Goal: Information Seeking & Learning: Learn about a topic

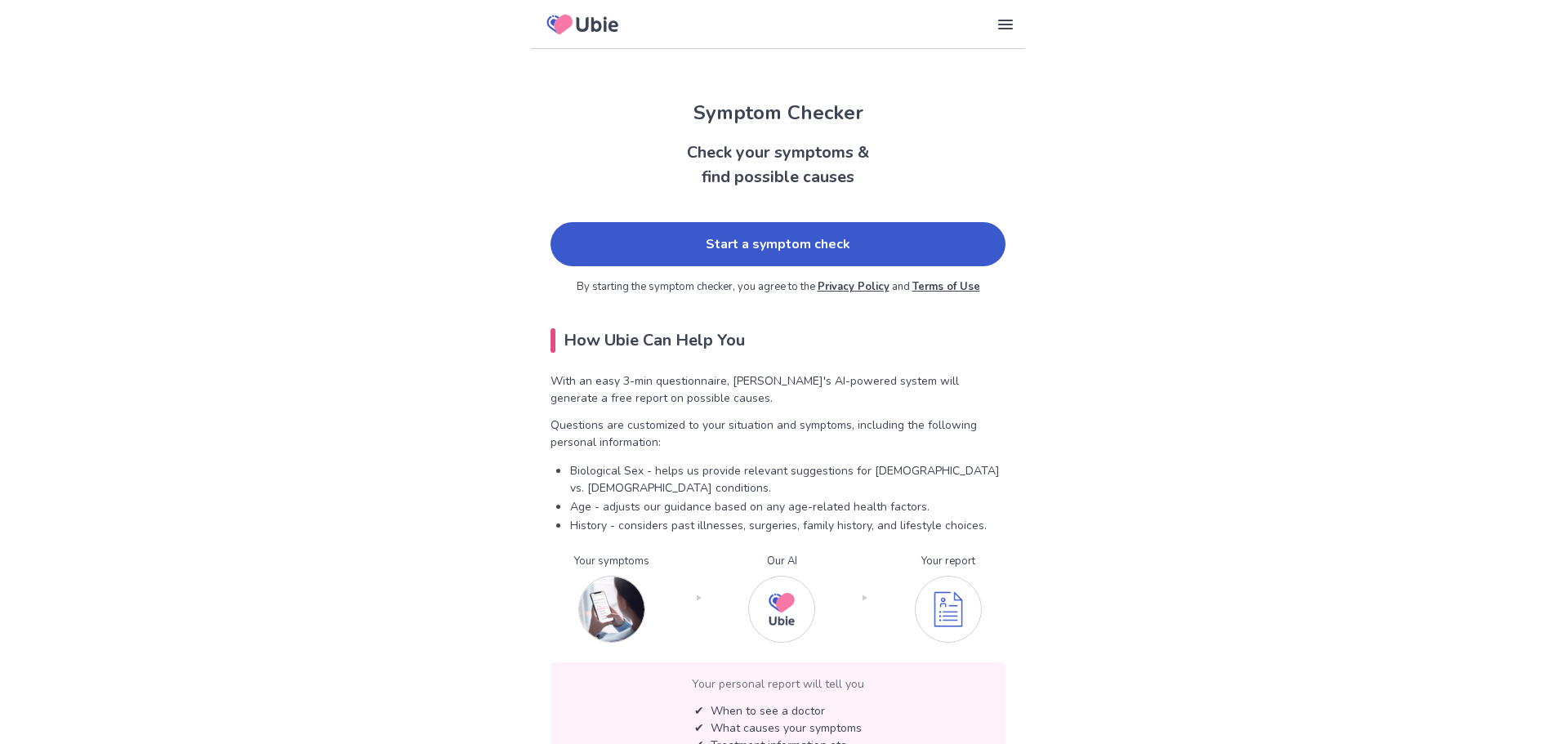
click at [719, 246] on link "Start a symptom check" at bounding box center [778, 244] width 455 height 44
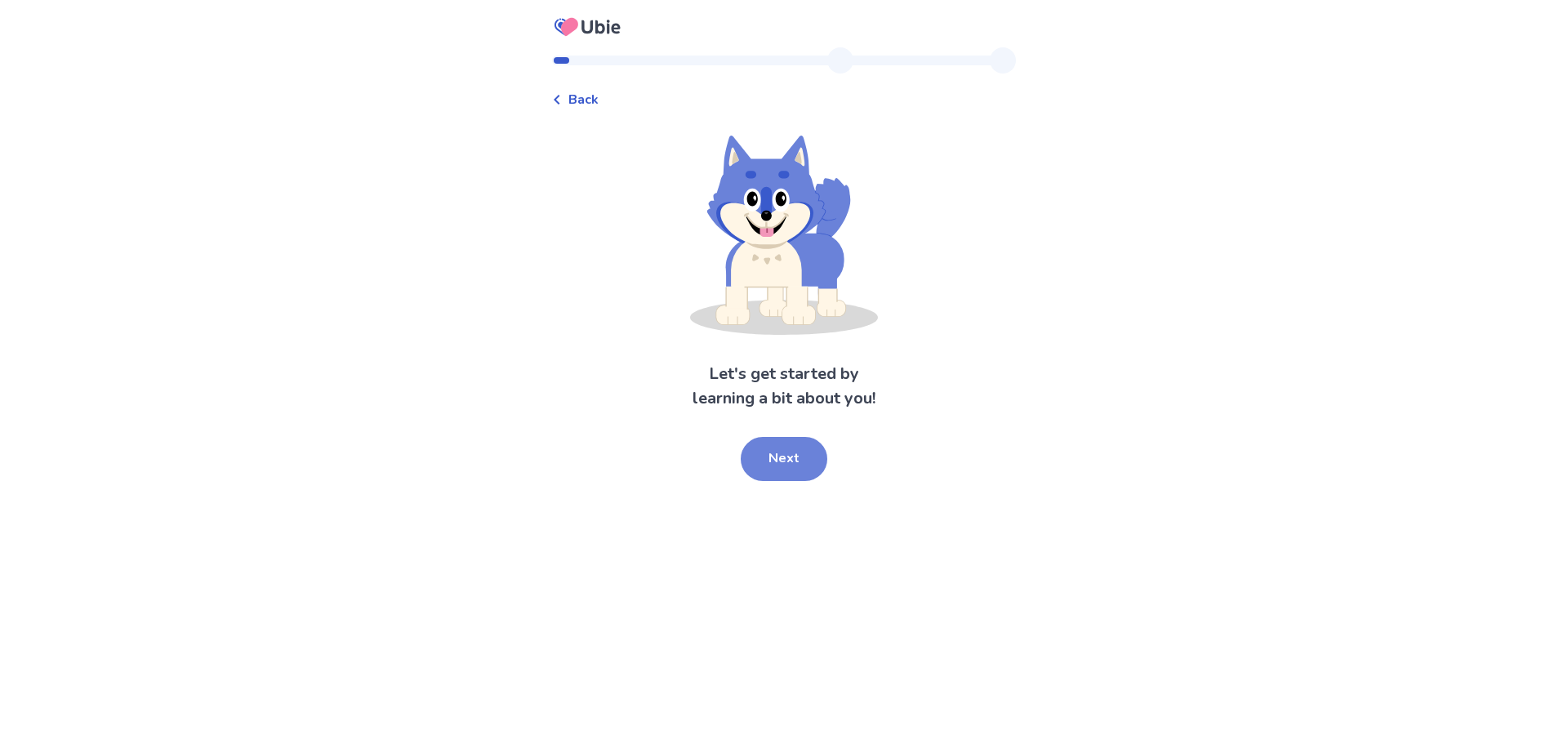
click at [811, 457] on button "Next" at bounding box center [784, 459] width 87 height 44
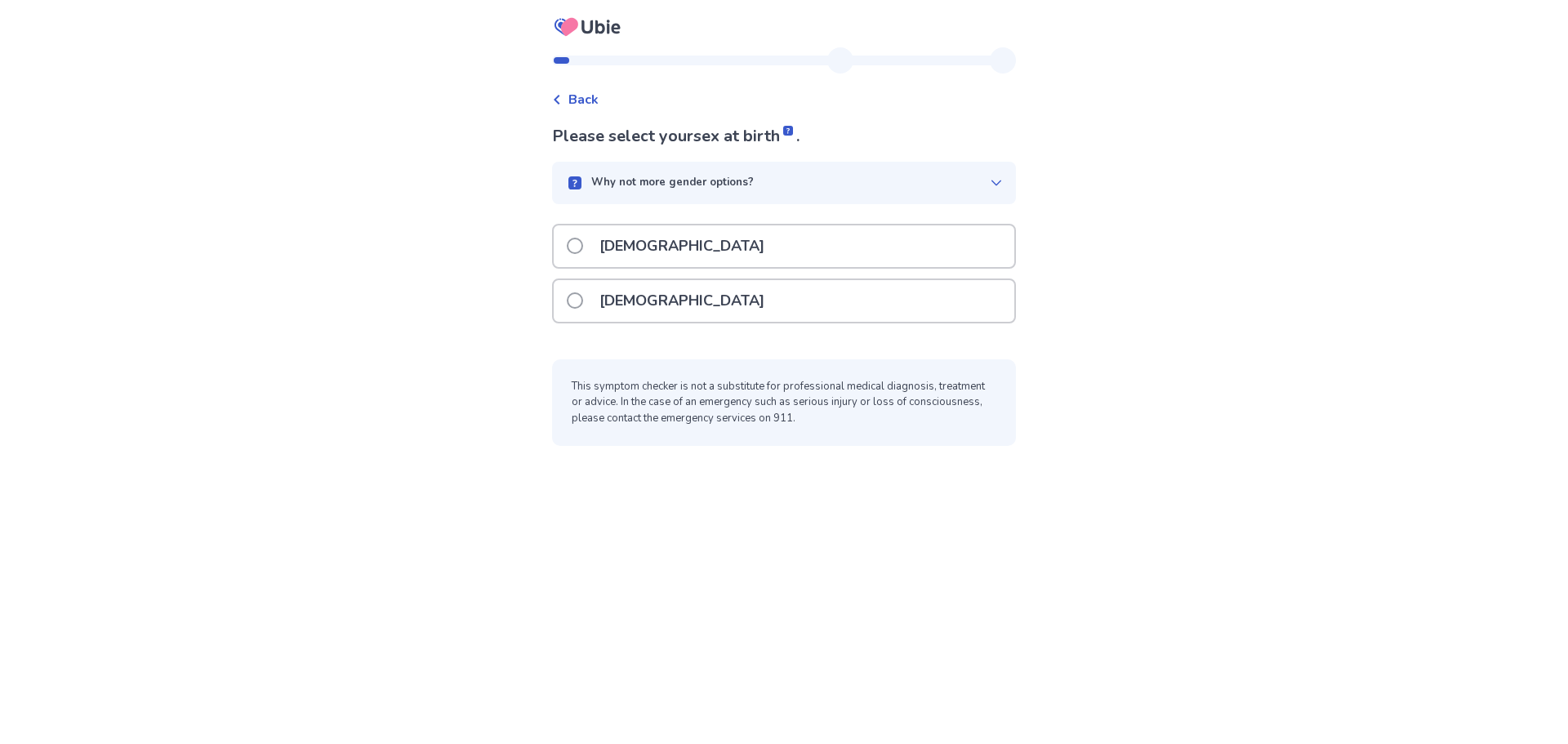
click at [583, 303] on span at bounding box center [575, 300] width 16 height 16
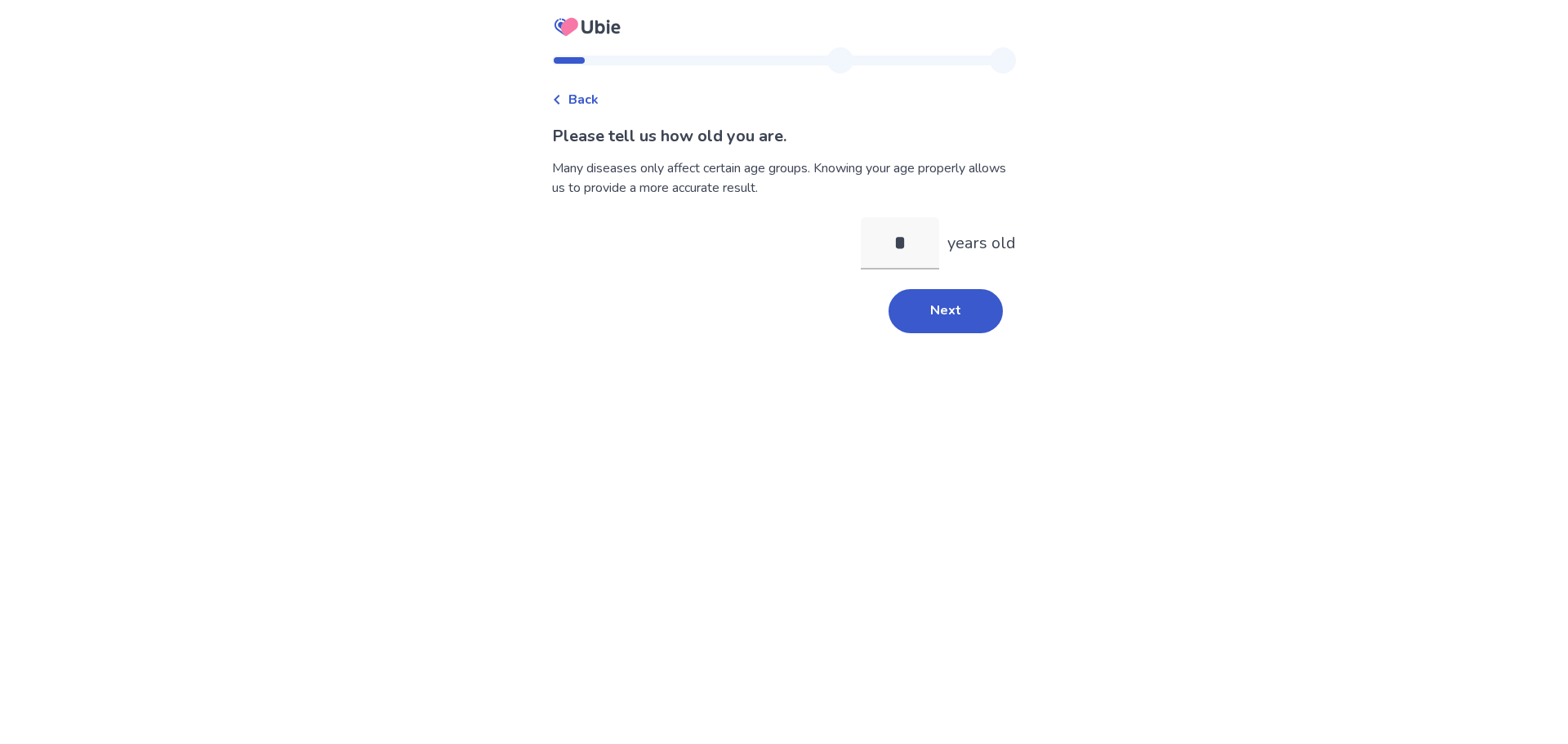
type input "**"
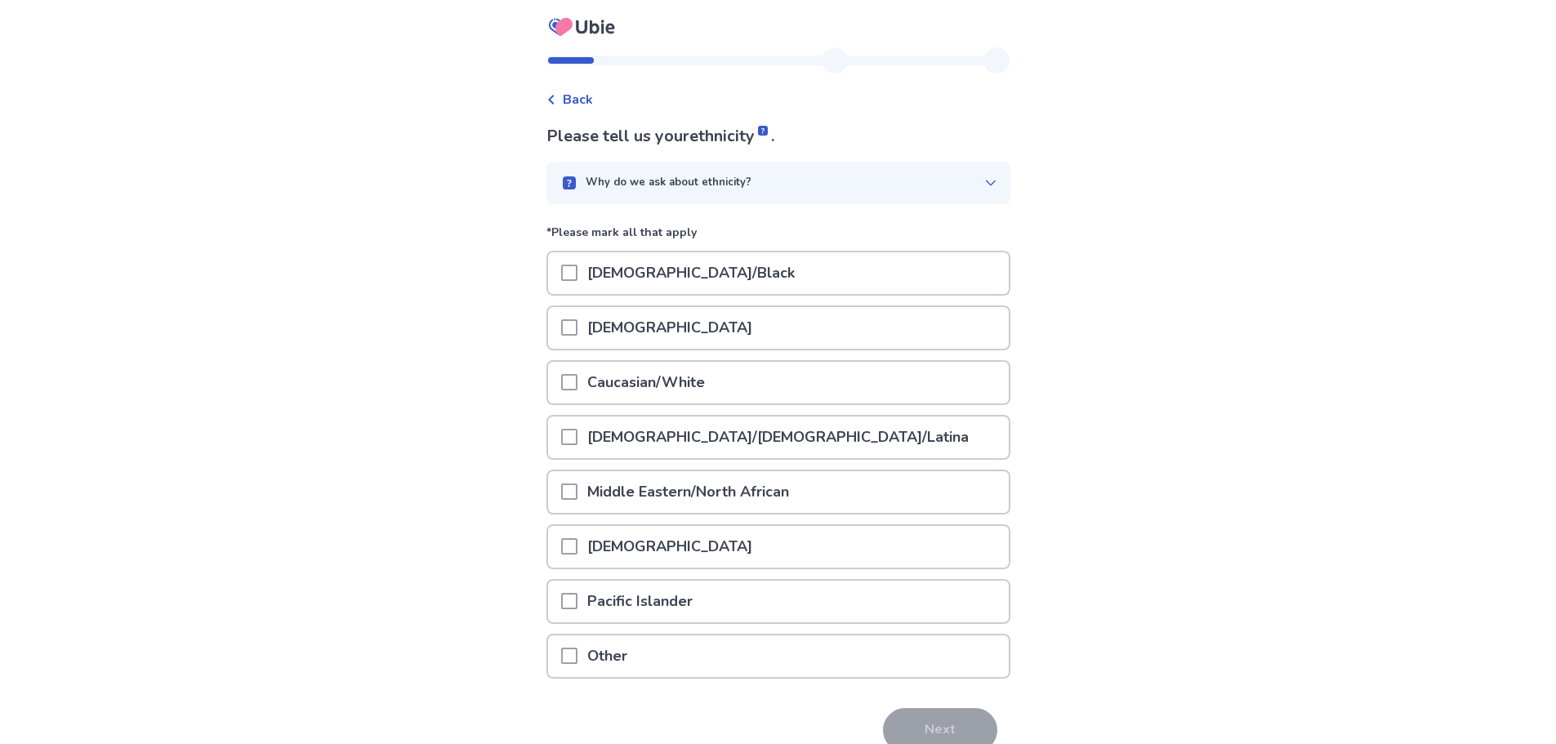
click at [577, 284] on div at bounding box center [569, 273] width 16 height 42
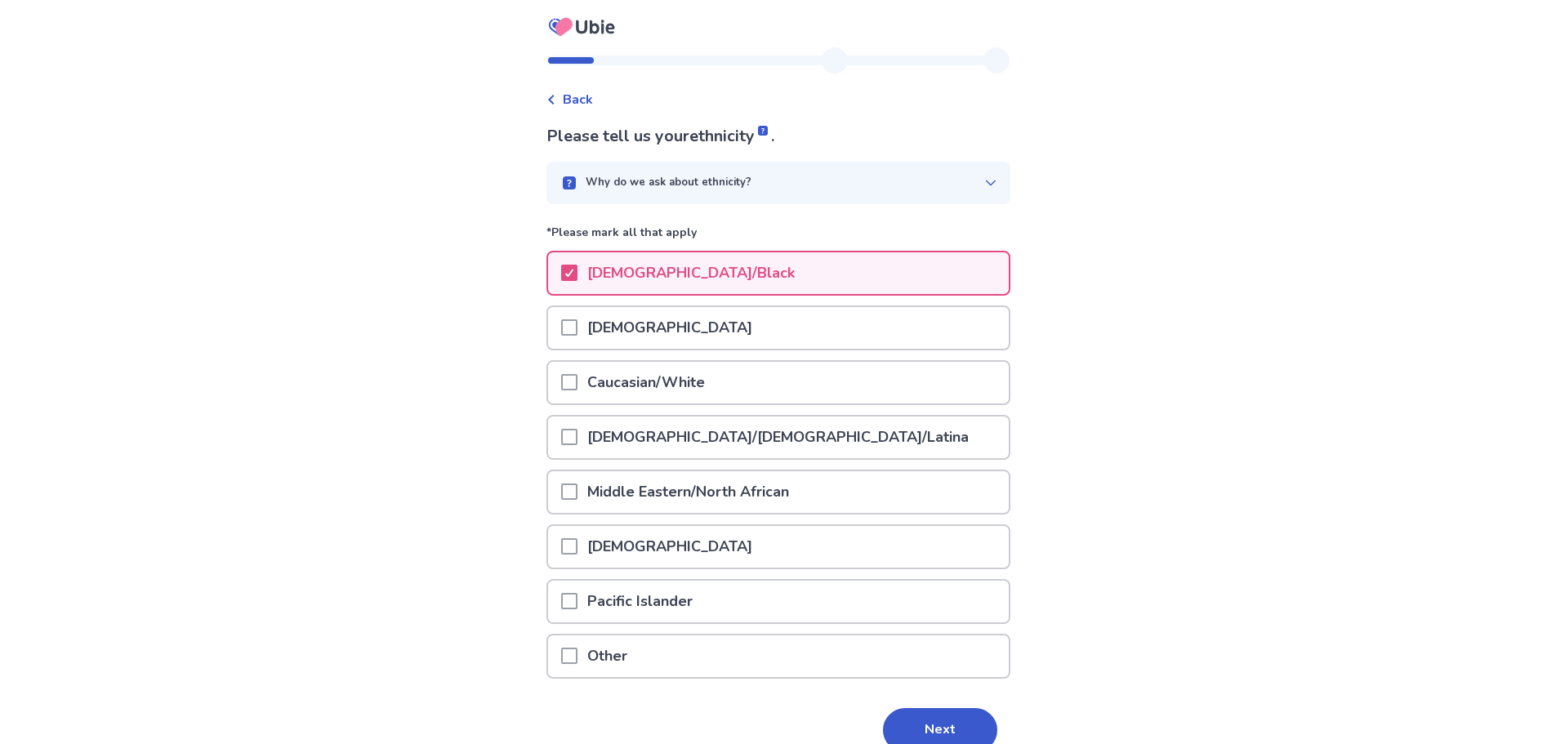
scroll to position [80, 0]
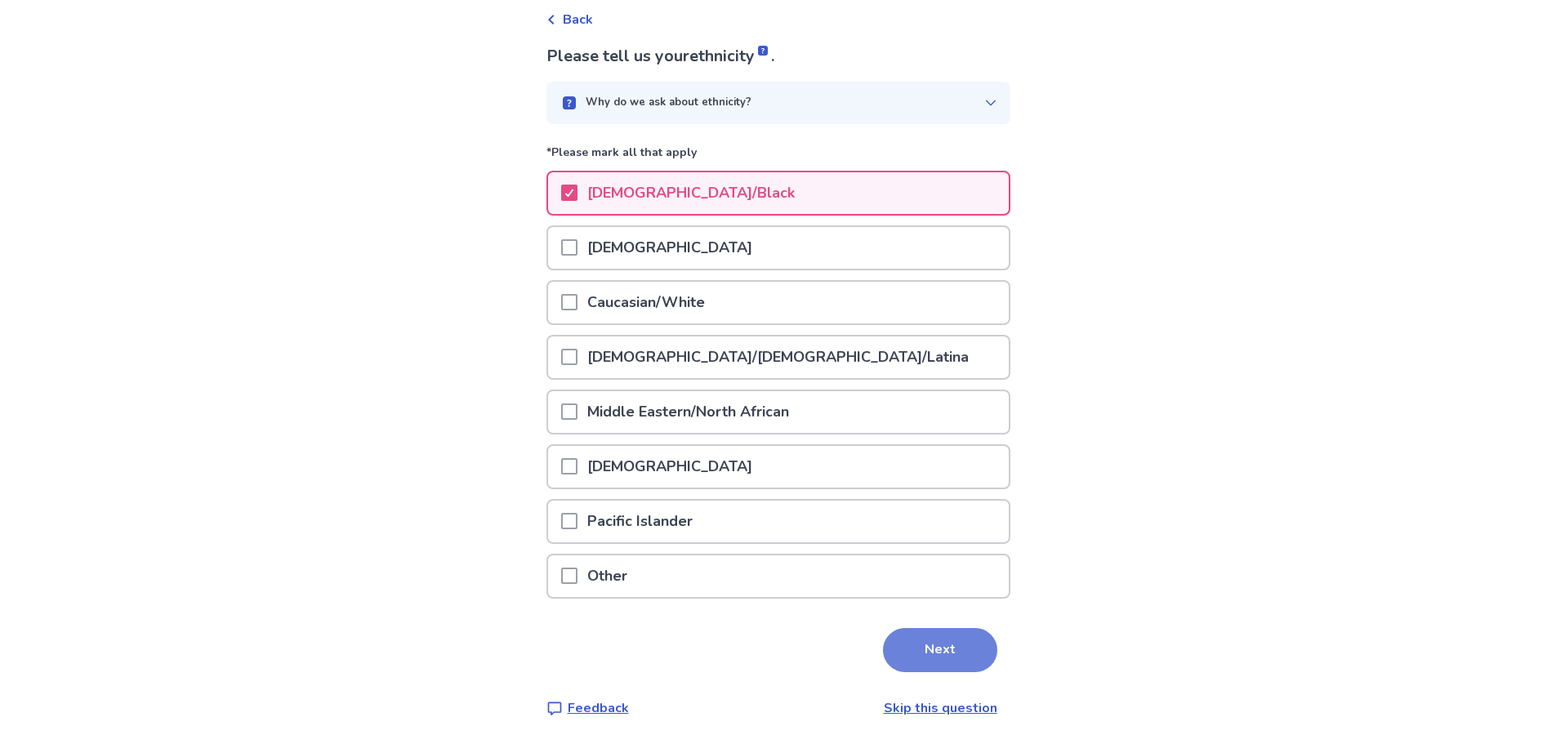
click at [930, 639] on button "Next" at bounding box center [940, 650] width 114 height 44
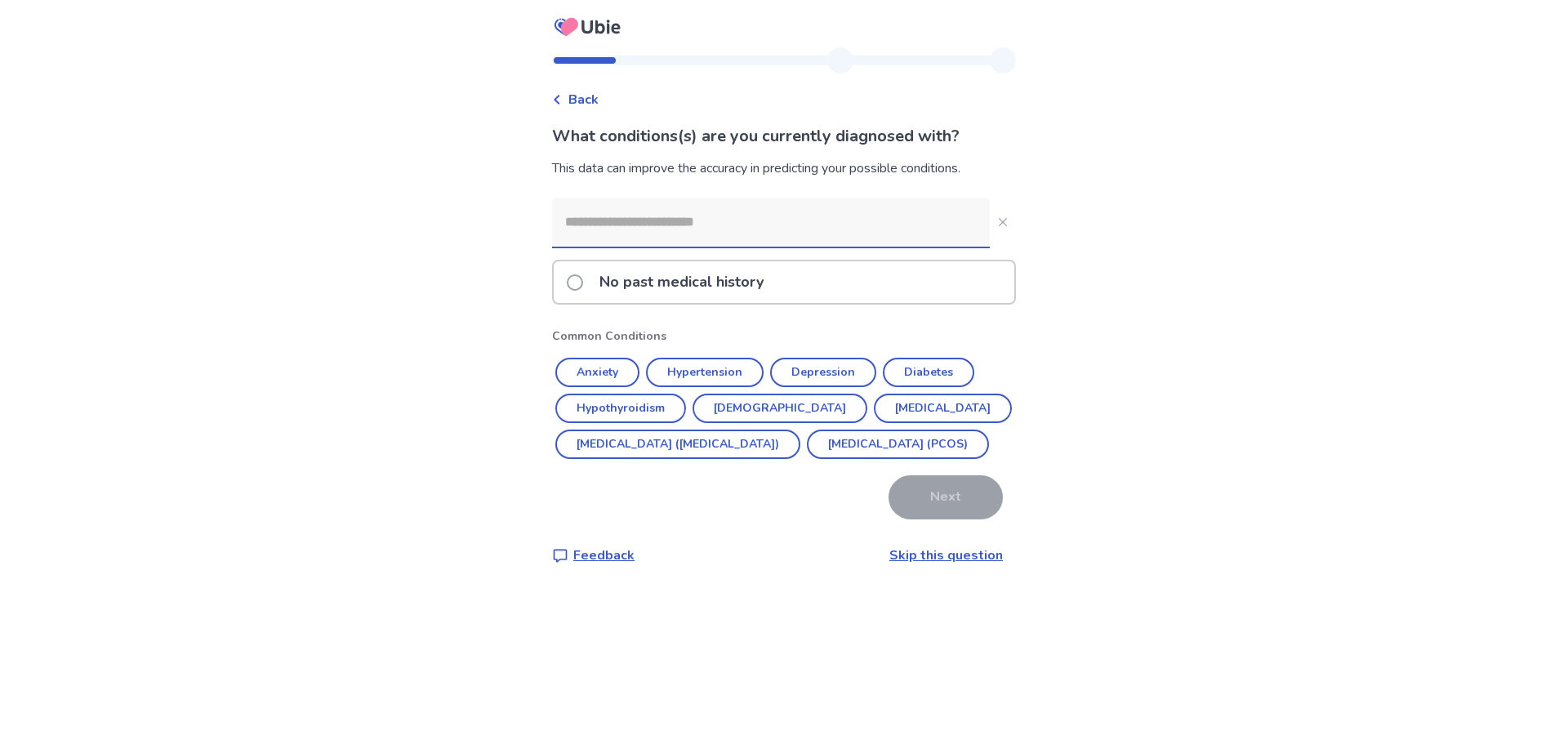
click at [593, 283] on label "No past medical history" at bounding box center [670, 282] width 207 height 42
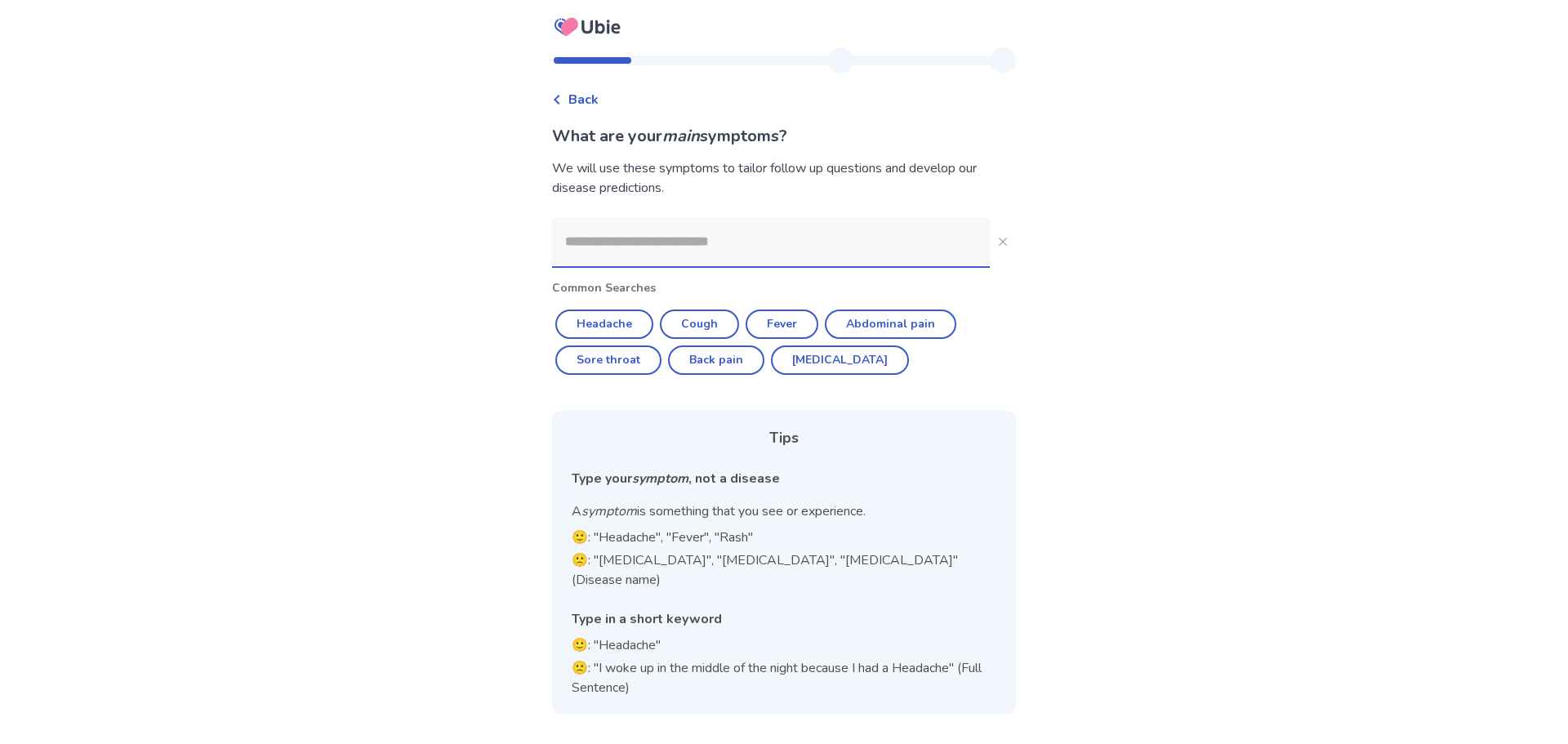
click at [603, 252] on input at bounding box center [771, 241] width 438 height 49
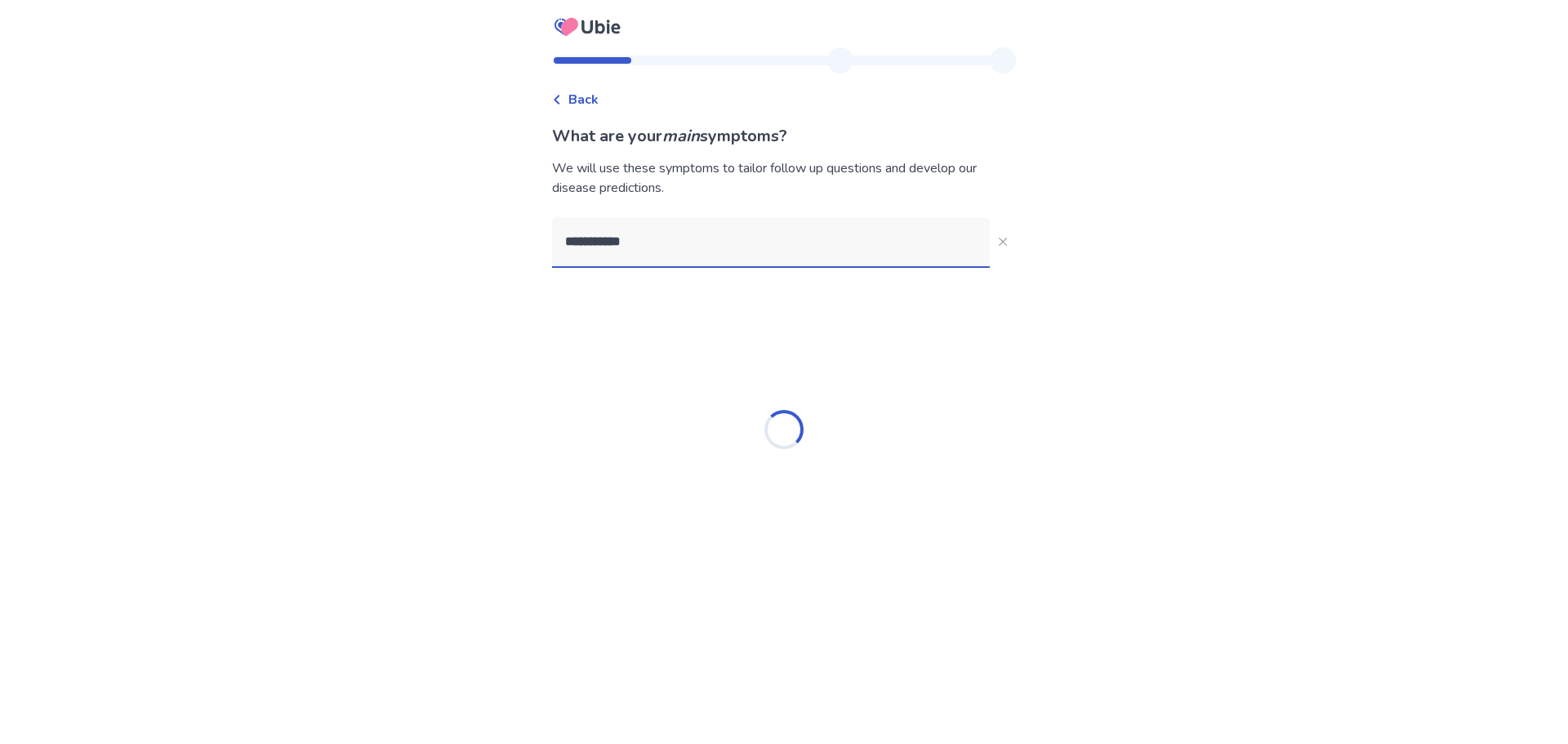
type input "**********"
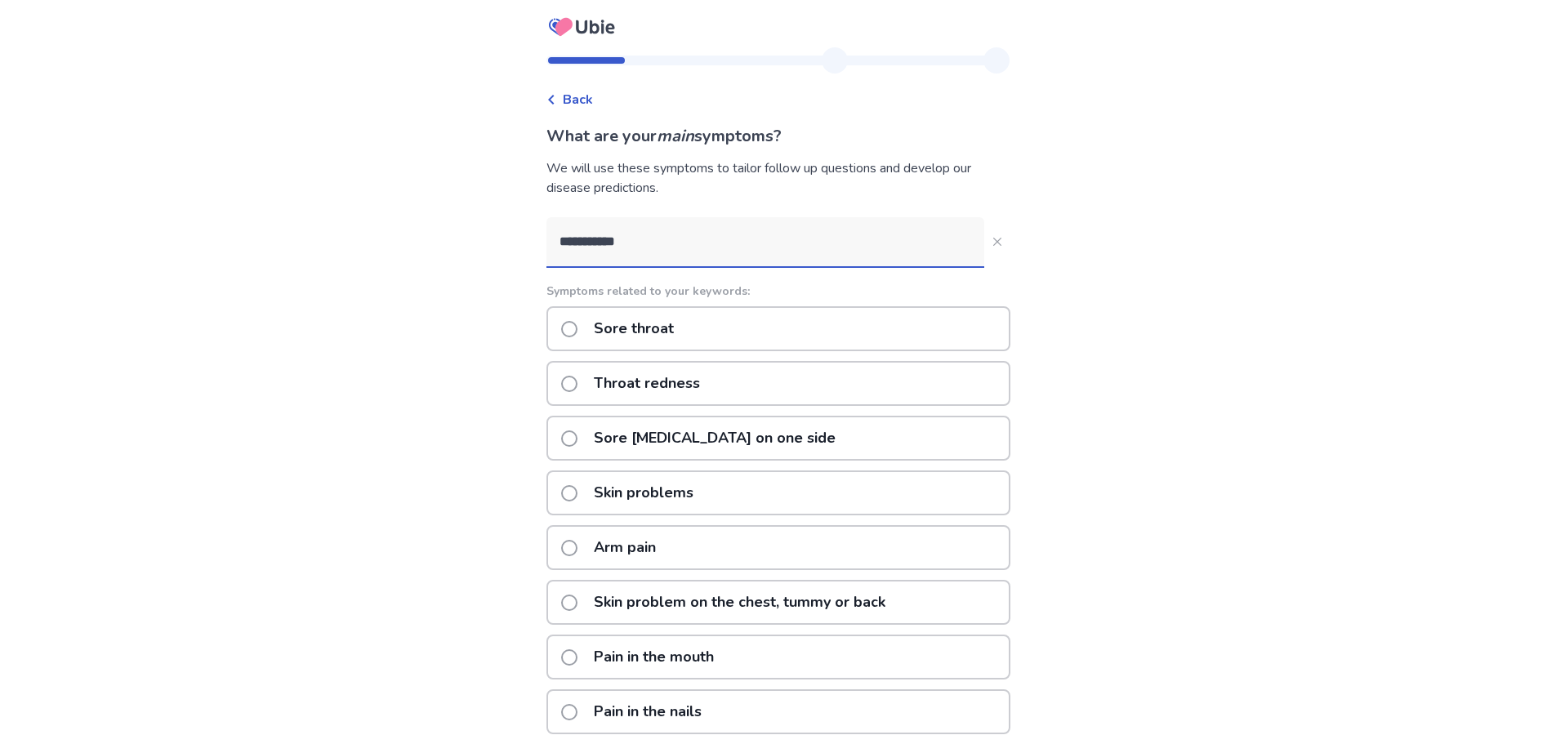
click at [577, 325] on span at bounding box center [569, 329] width 16 height 16
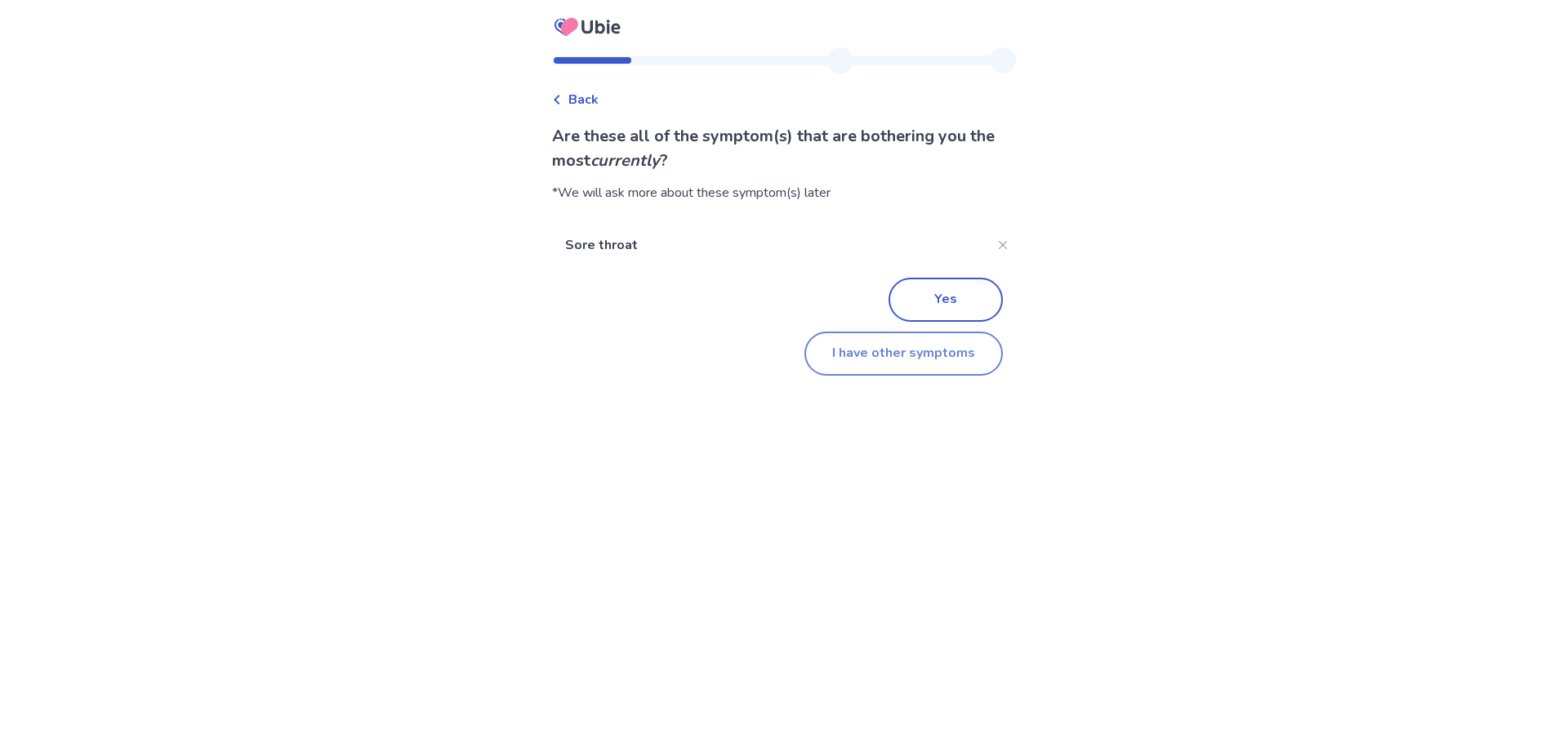
click at [880, 357] on button "I have other symptoms" at bounding box center [904, 354] width 198 height 44
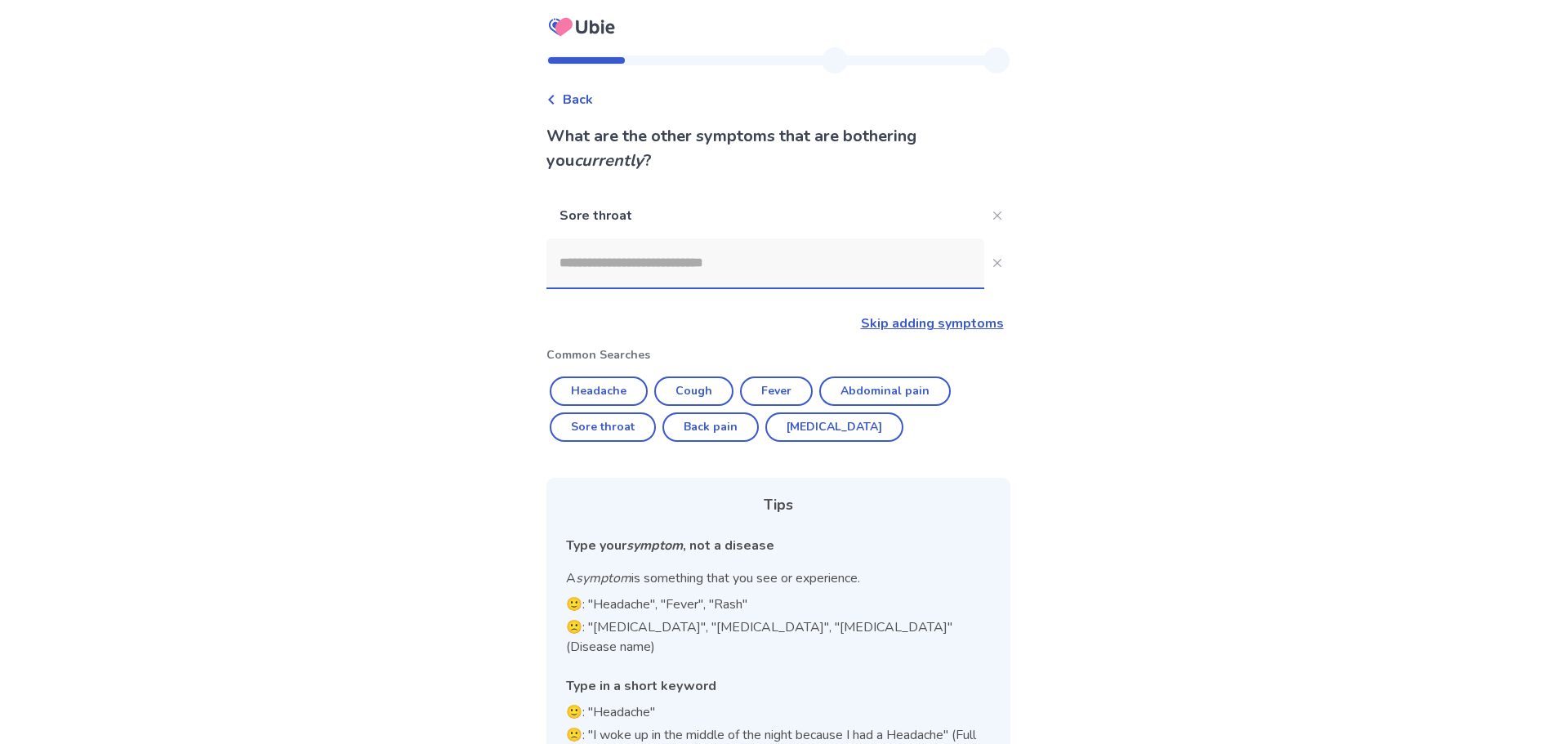
click at [575, 270] on input at bounding box center [765, 262] width 438 height 49
click at [709, 386] on button "Cough" at bounding box center [693, 391] width 79 height 29
type input "*****"
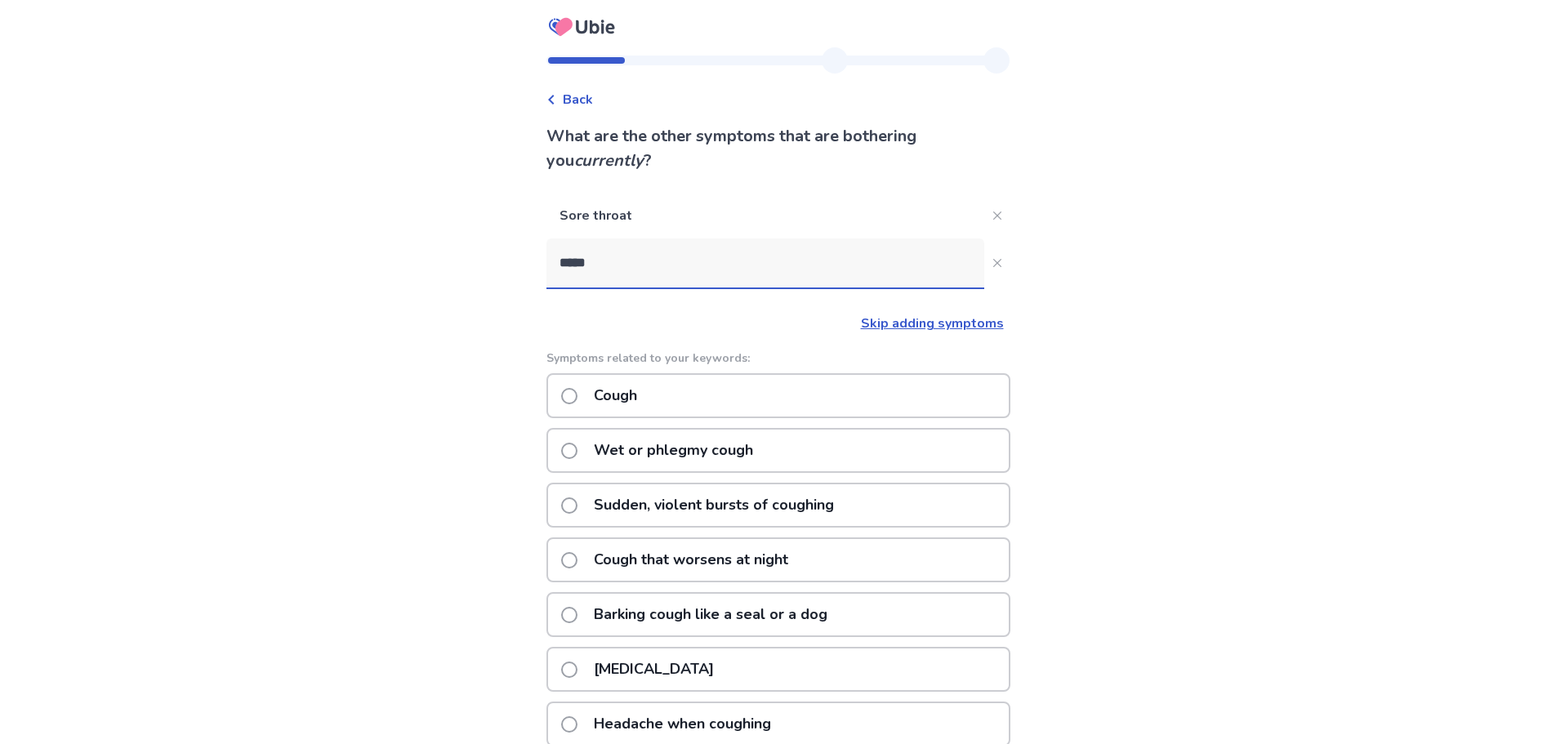
click at [577, 394] on span at bounding box center [569, 396] width 16 height 16
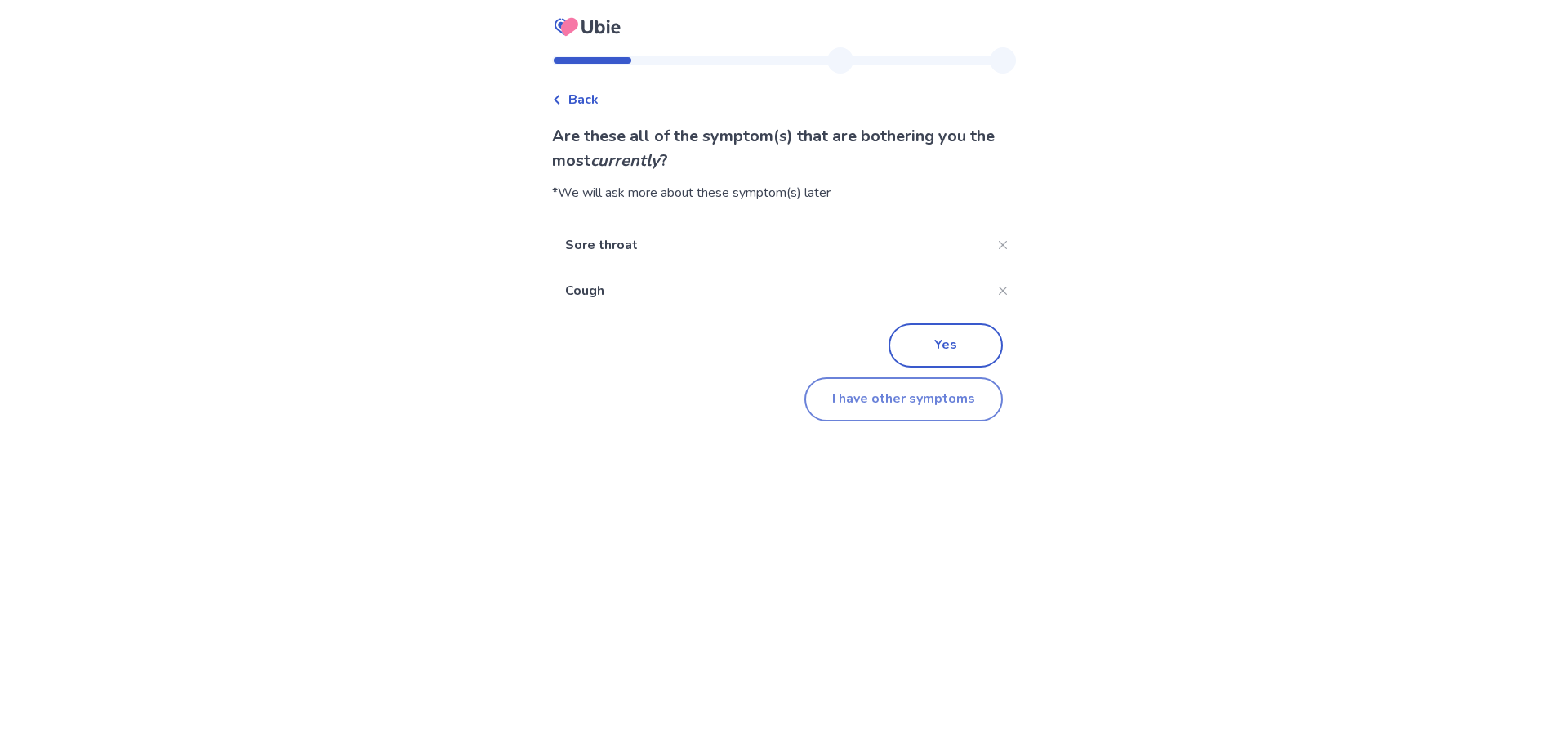
click at [902, 405] on button "I have other symptoms" at bounding box center [904, 399] width 198 height 44
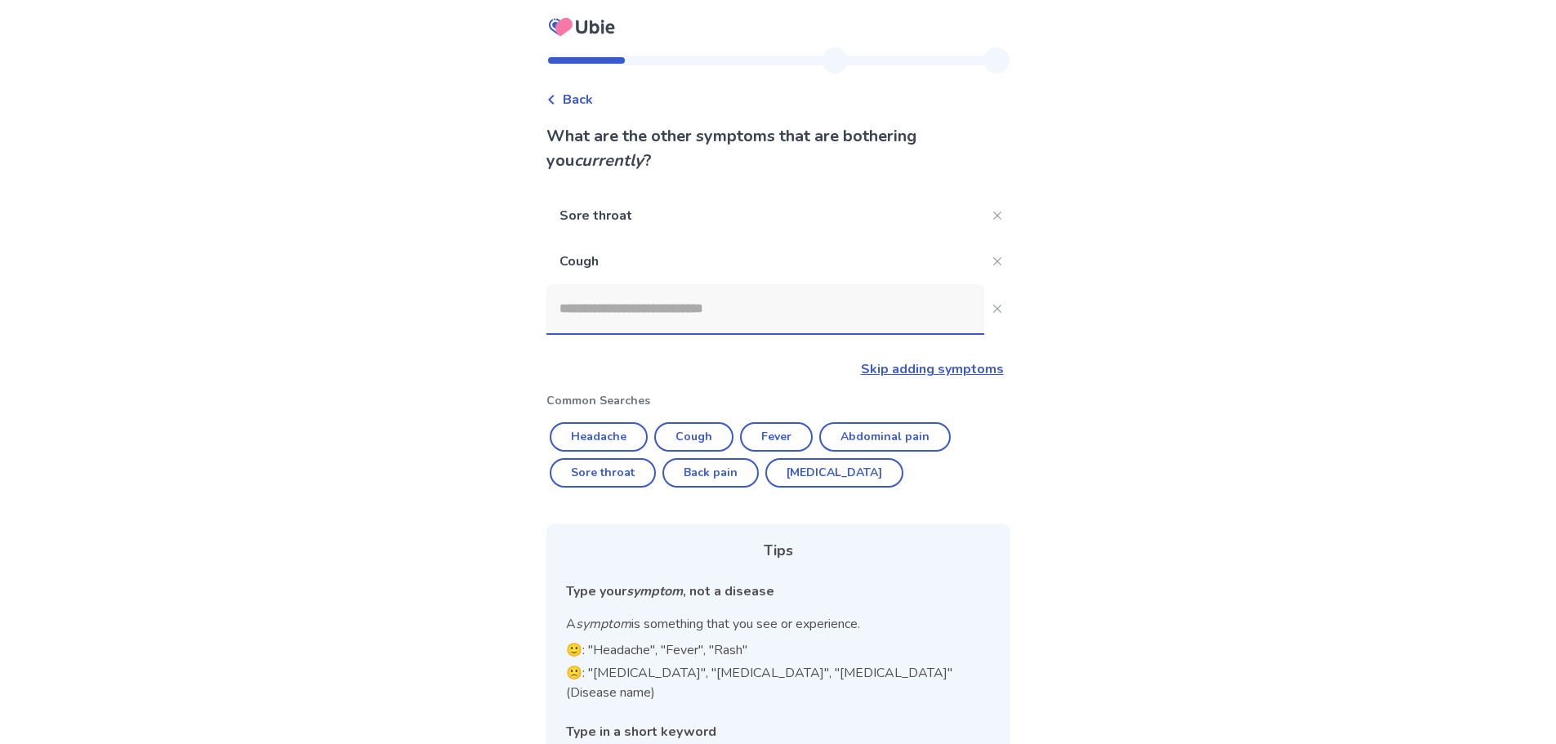
click at [652, 303] on input at bounding box center [765, 308] width 438 height 49
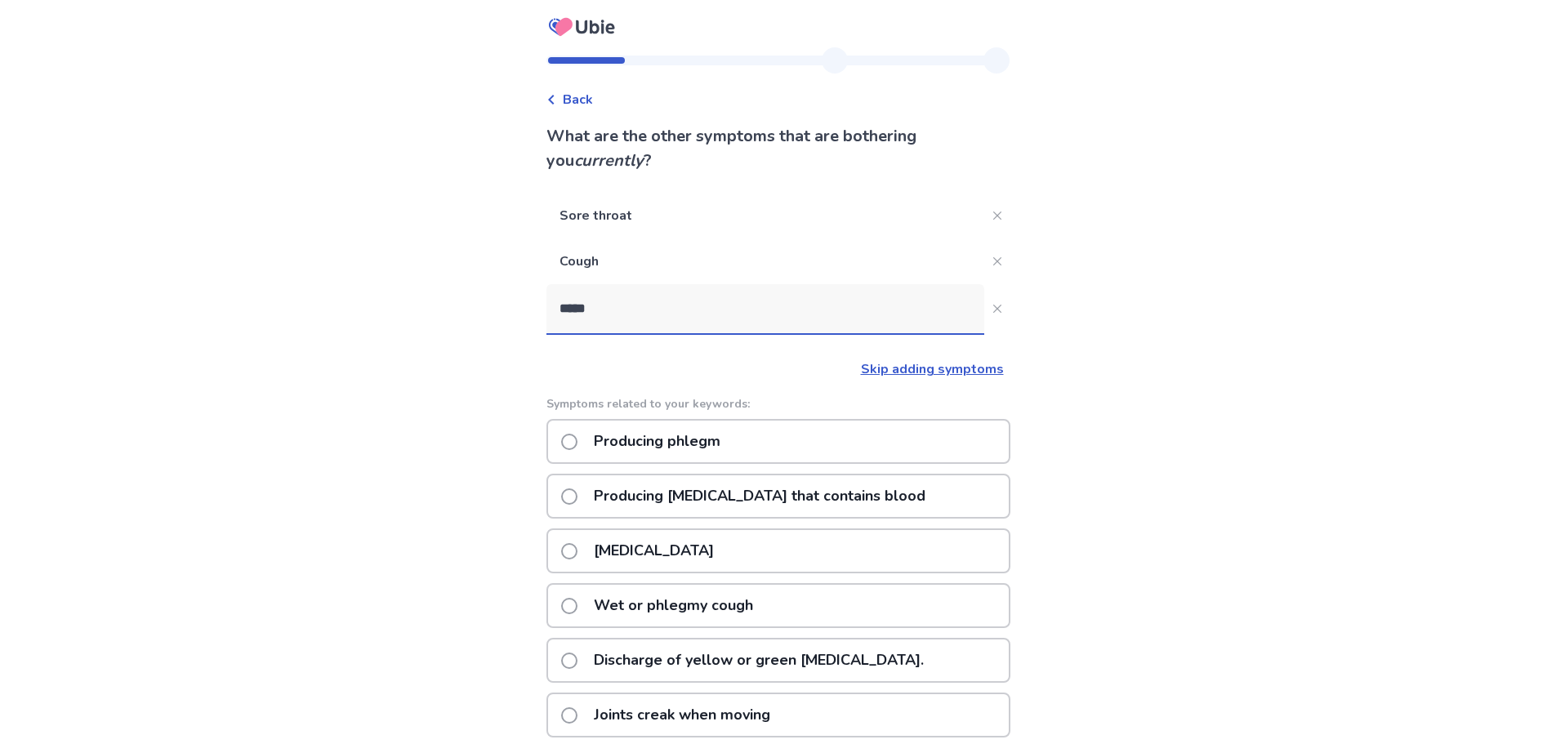
scroll to position [76, 0]
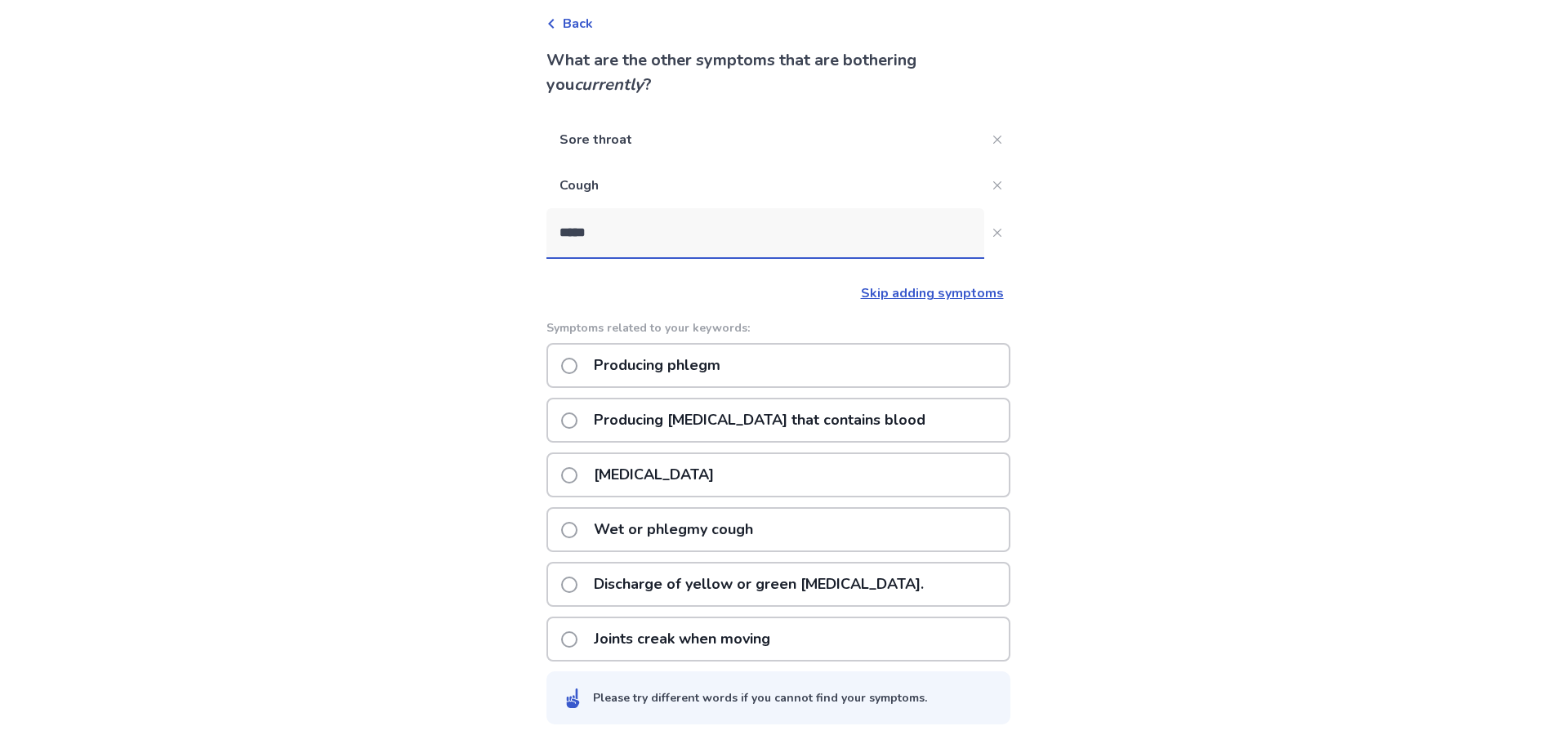
type input "*****"
click at [577, 588] on span at bounding box center [569, 585] width 16 height 16
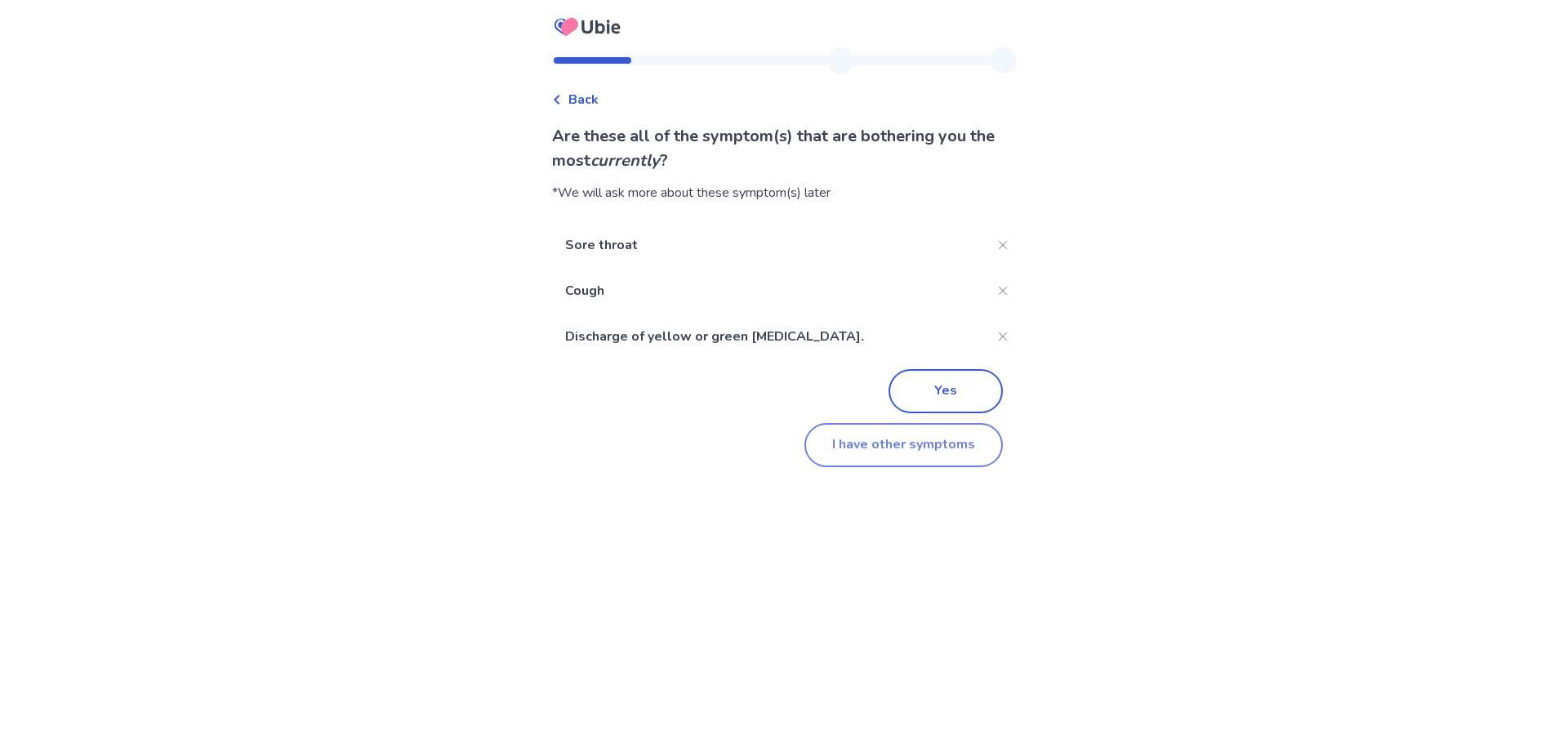
click at [922, 454] on button "I have other symptoms" at bounding box center [904, 445] width 198 height 44
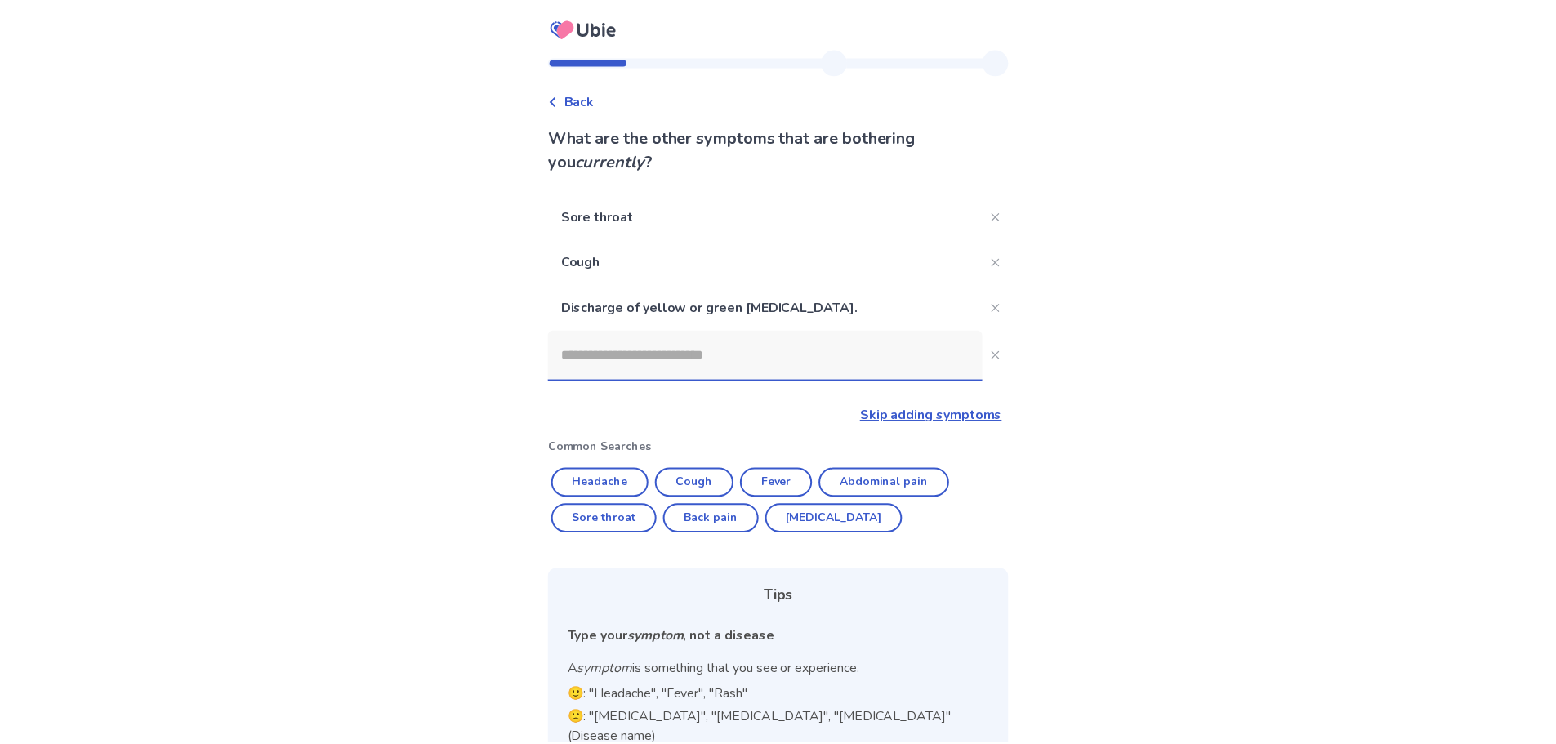
scroll to position [76, 0]
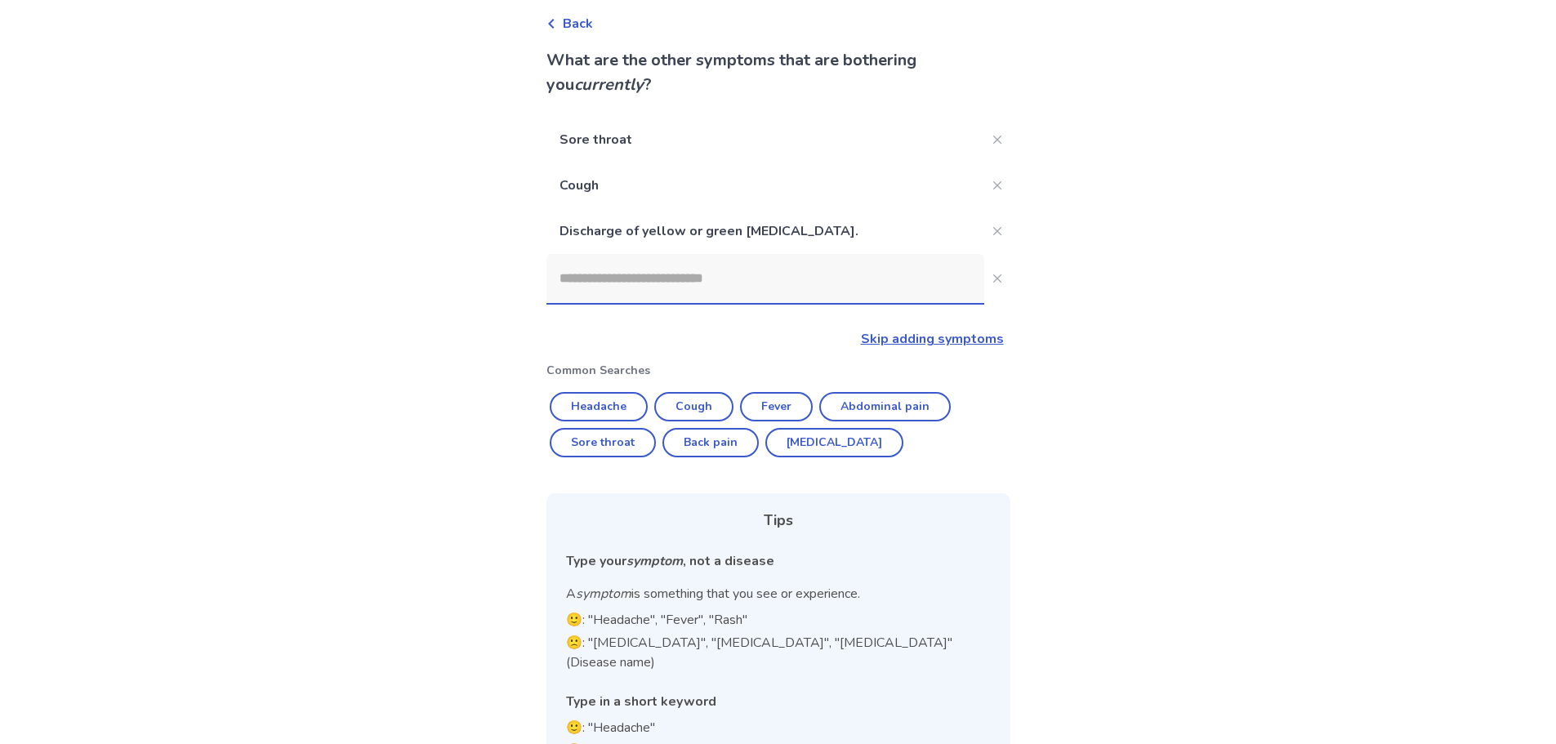
click at [624, 272] on input at bounding box center [765, 278] width 438 height 49
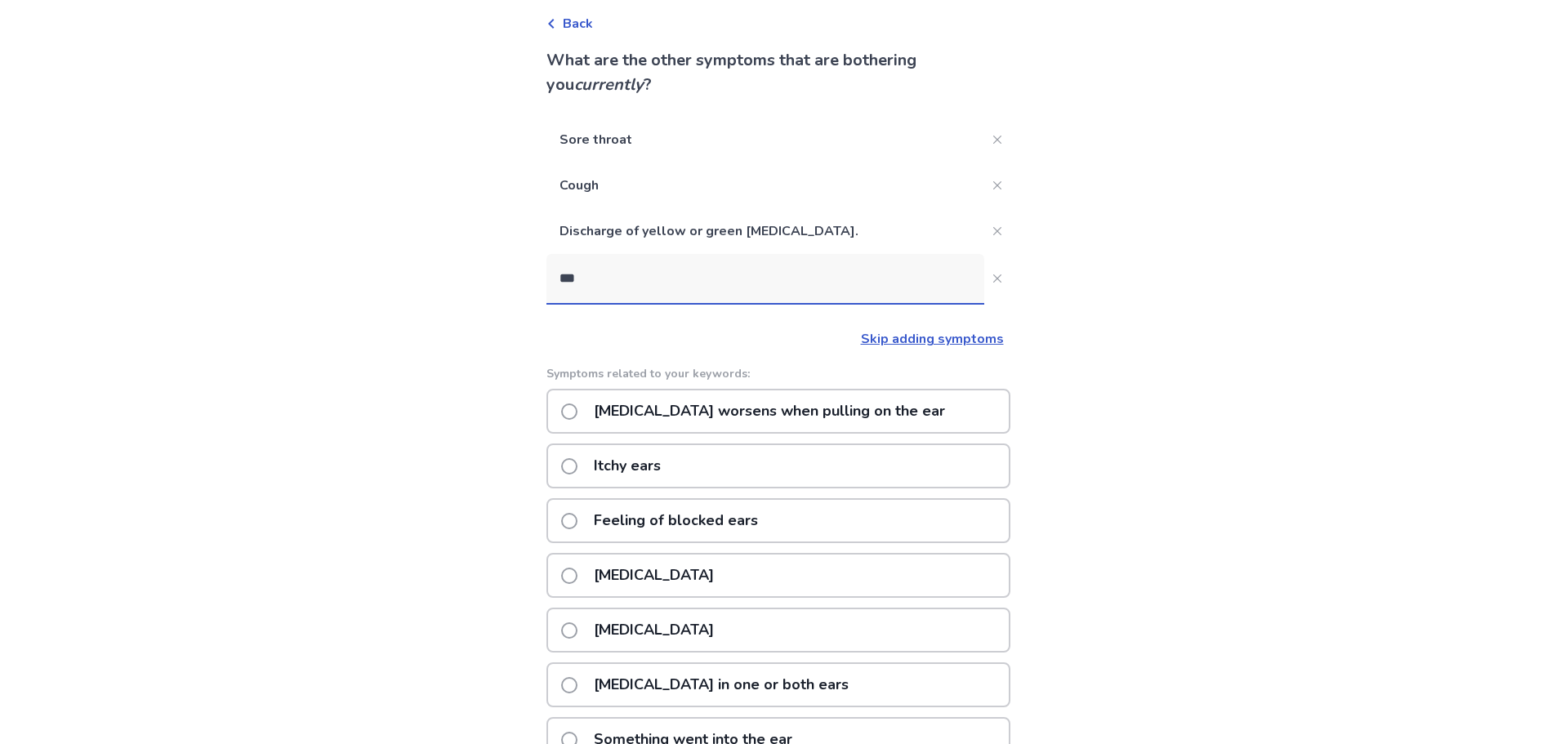
type input "***"
click at [587, 524] on label "Feeling of blocked ears" at bounding box center [664, 521] width 207 height 42
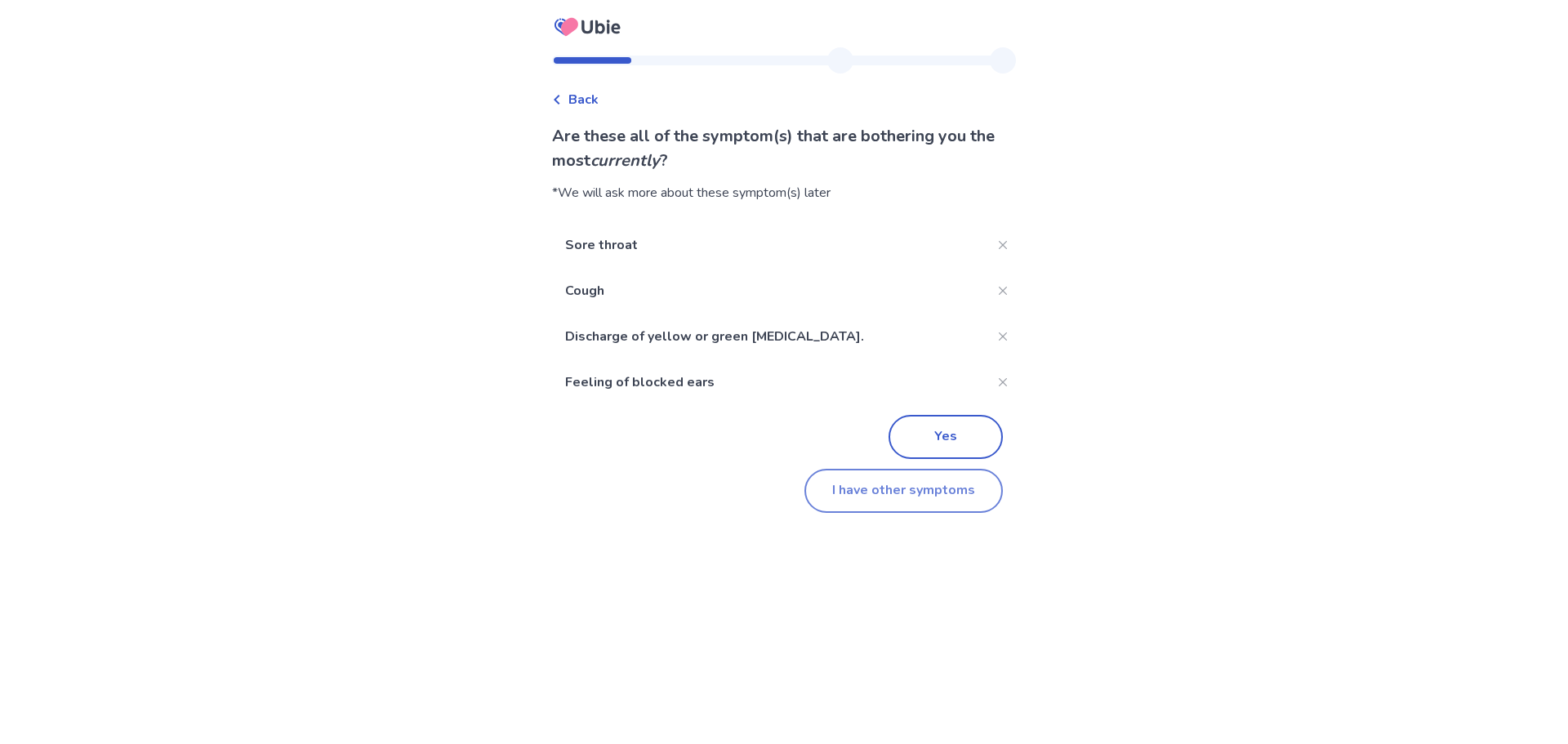
click at [871, 504] on button "I have other symptoms" at bounding box center [904, 491] width 198 height 44
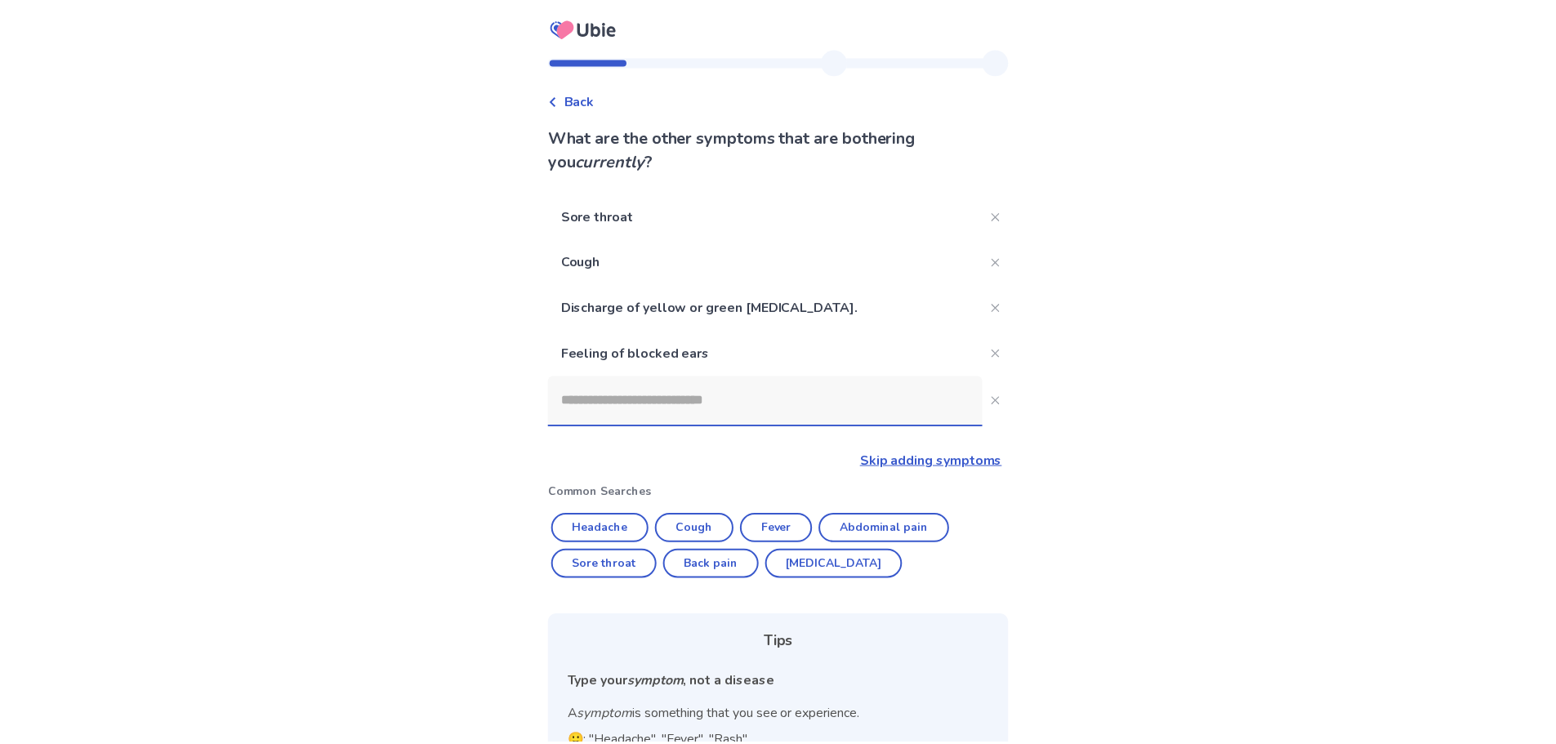
scroll to position [76, 0]
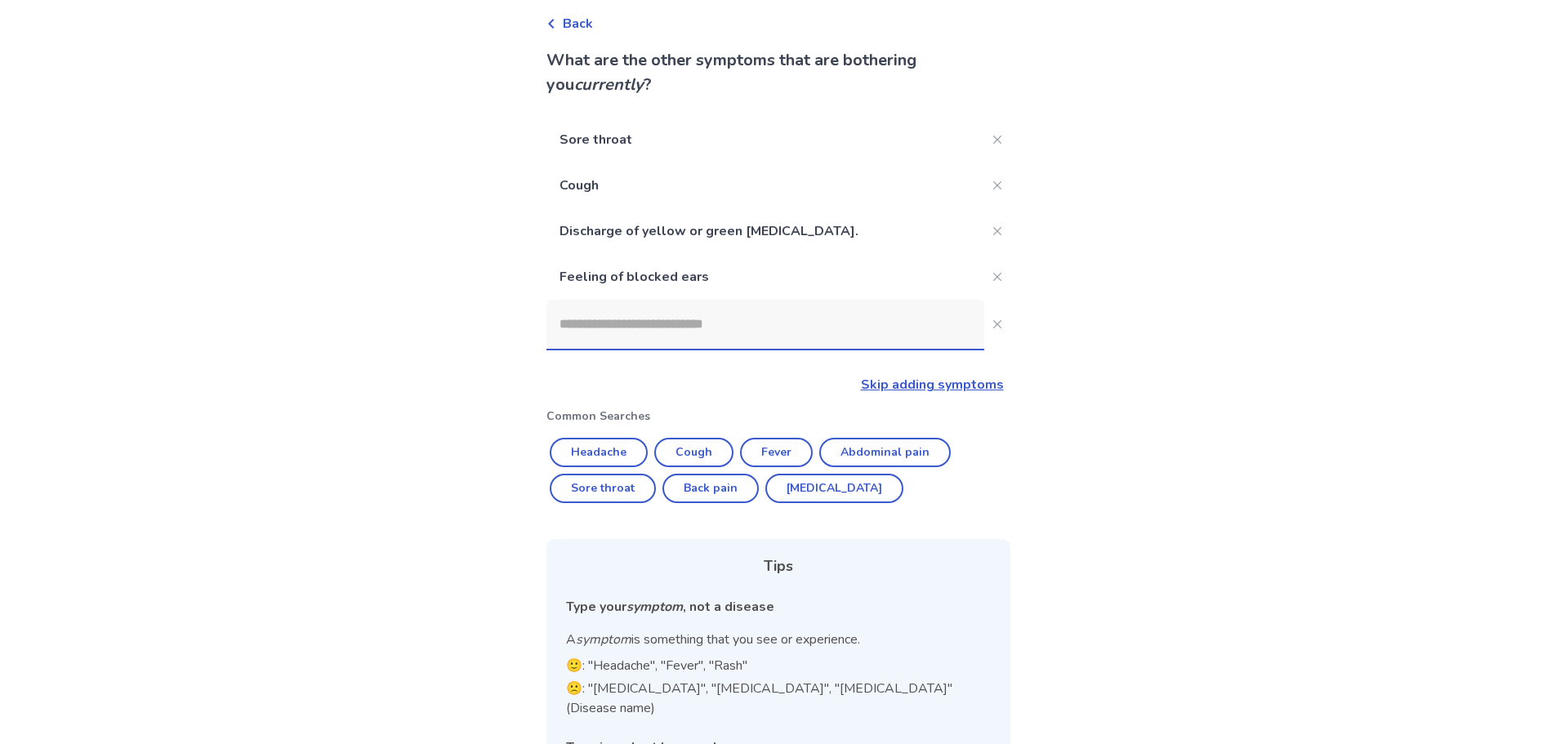
click at [675, 319] on input at bounding box center [765, 324] width 438 height 49
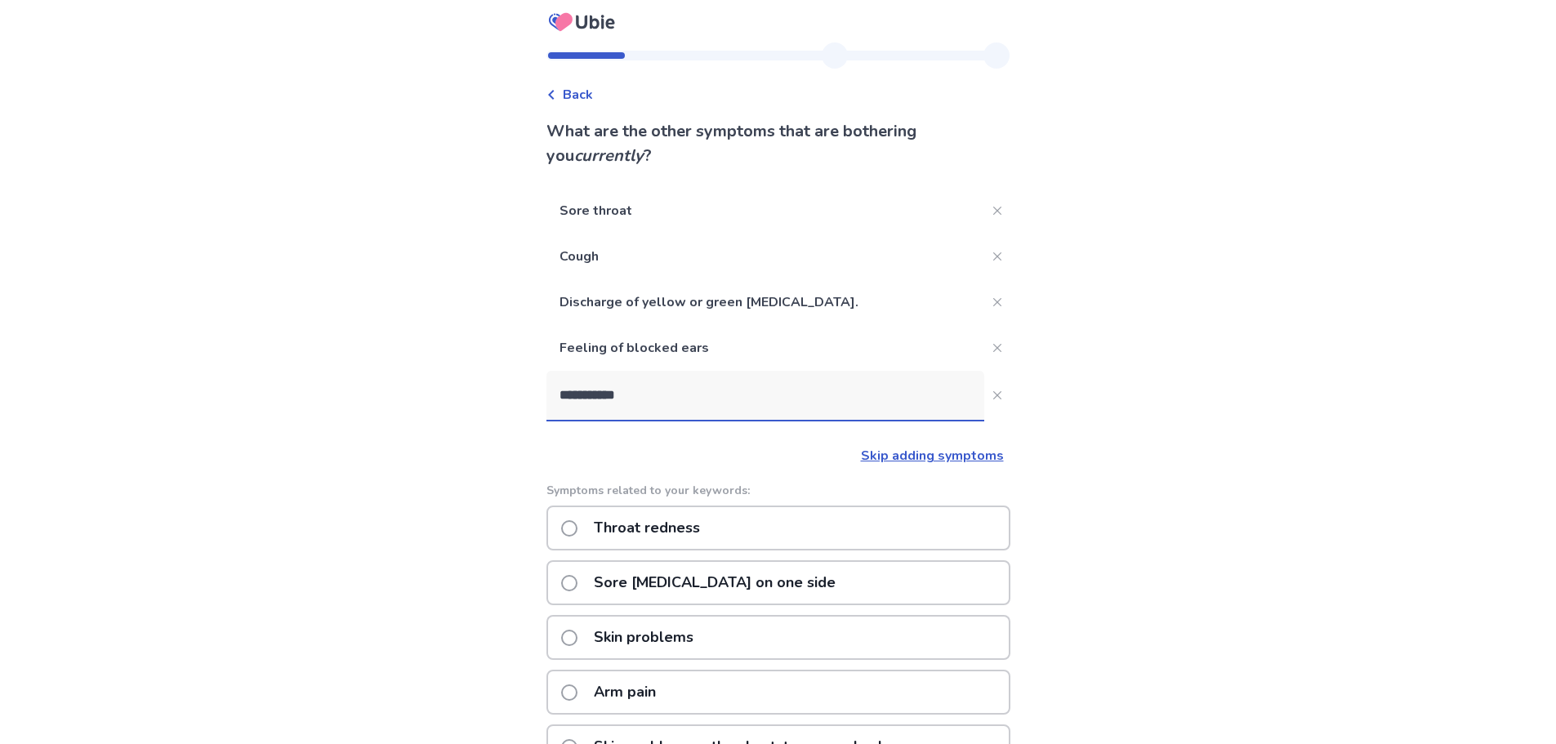
scroll to position [0, 0]
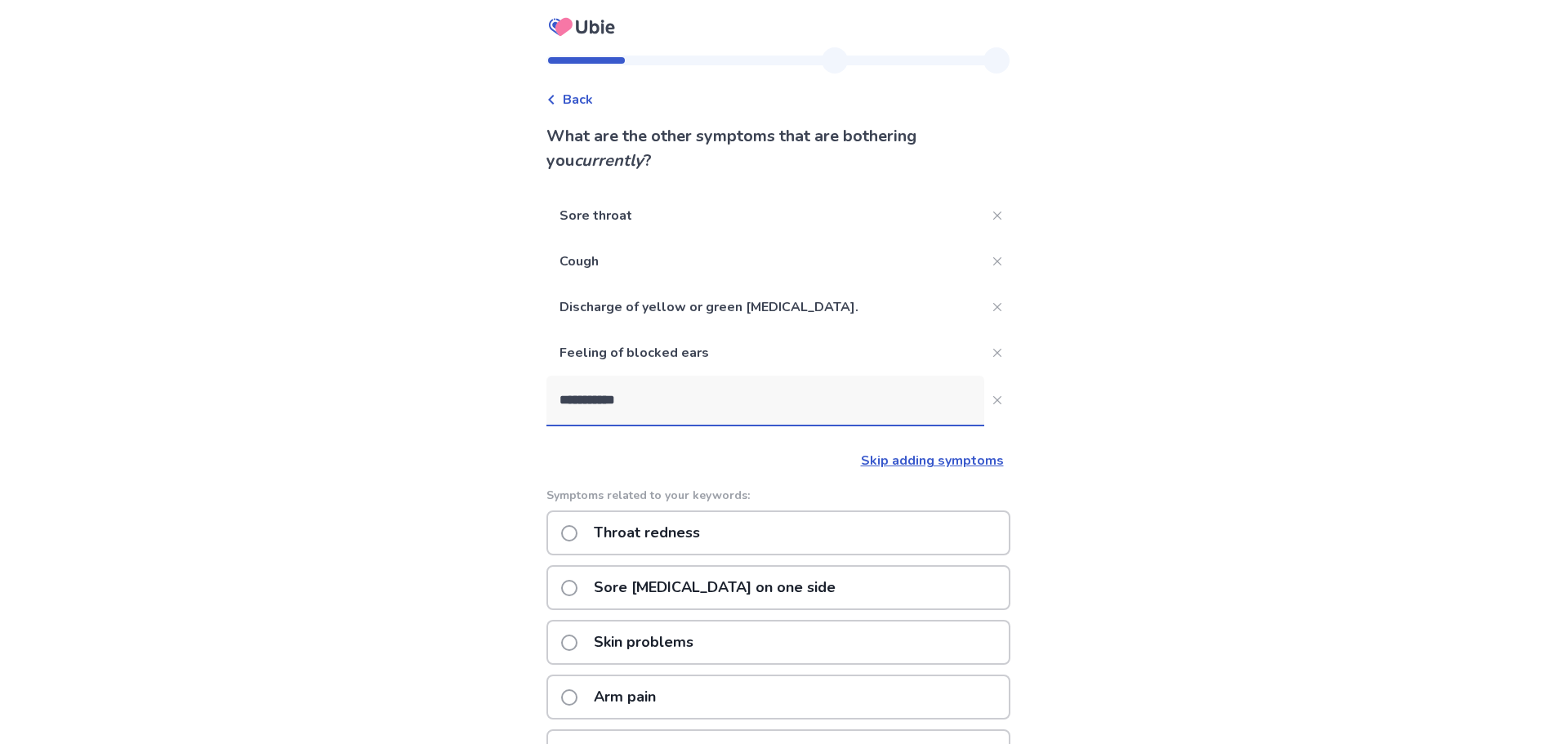
drag, startPoint x: 661, startPoint y: 413, endPoint x: 494, endPoint y: 423, distance: 166.9
click at [494, 423] on div "**********" at bounding box center [778, 538] width 1556 height 1076
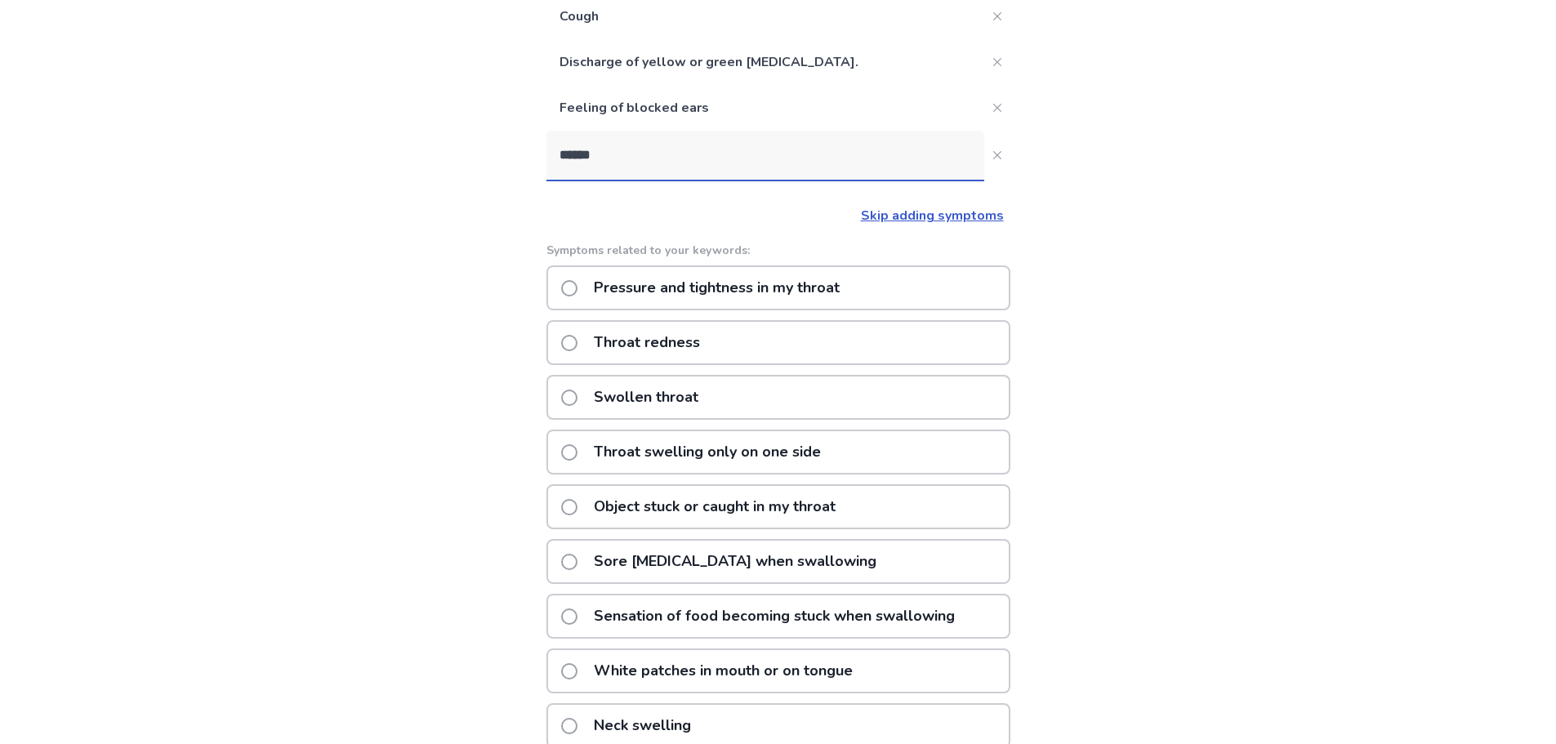
scroll to position [327, 0]
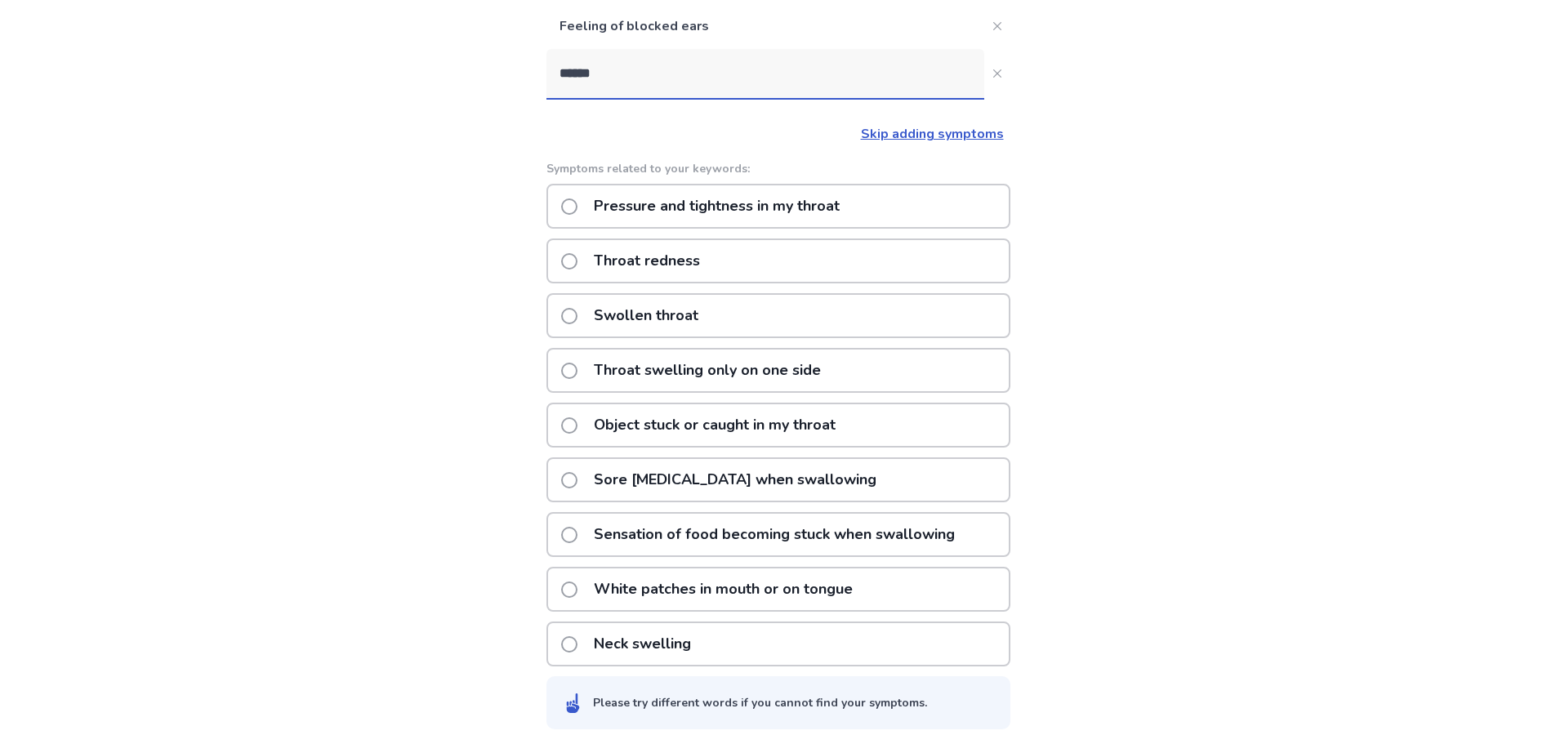
type input "******"
click at [577, 256] on span at bounding box center [569, 261] width 16 height 16
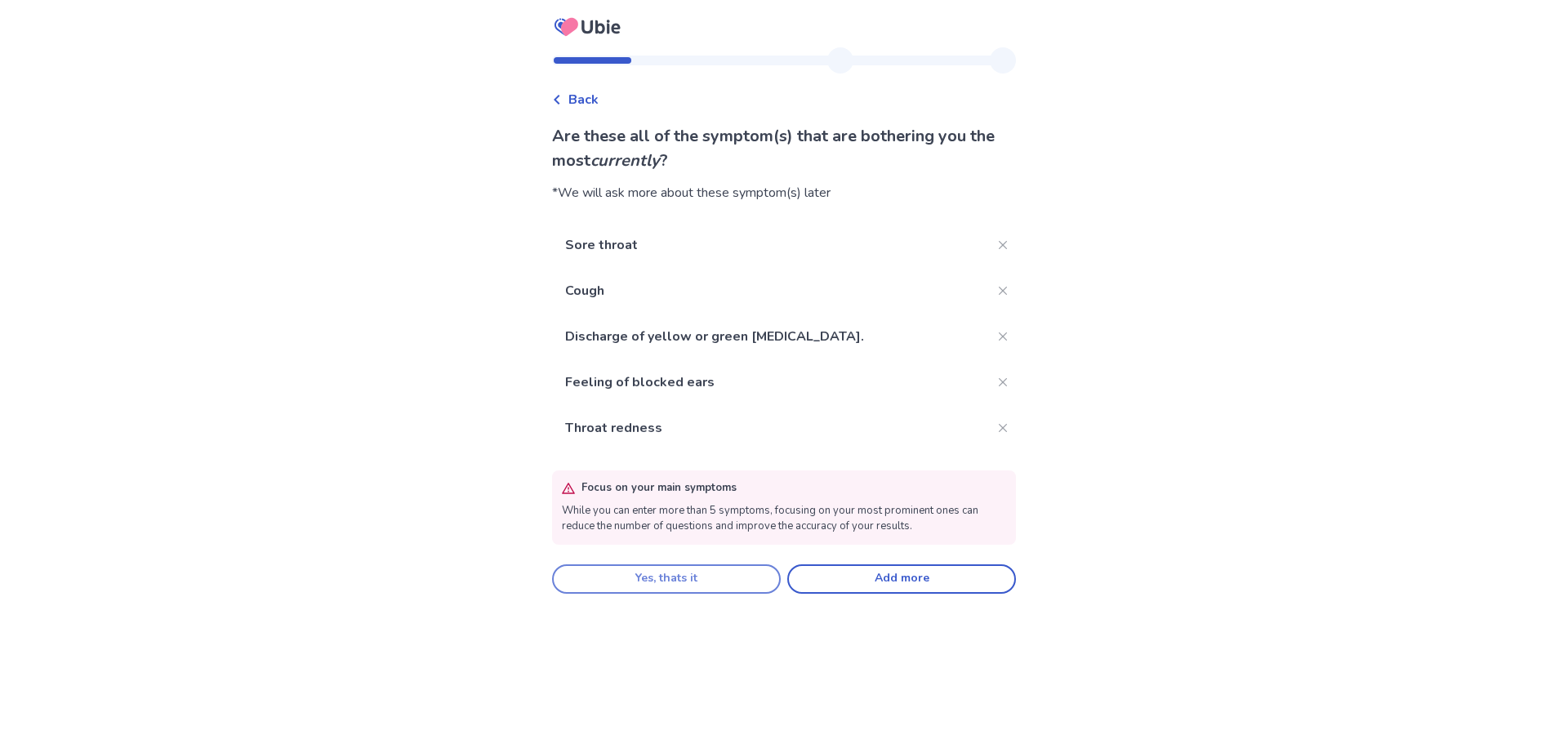
click at [741, 576] on button "Yes, thats it" at bounding box center [666, 578] width 229 height 29
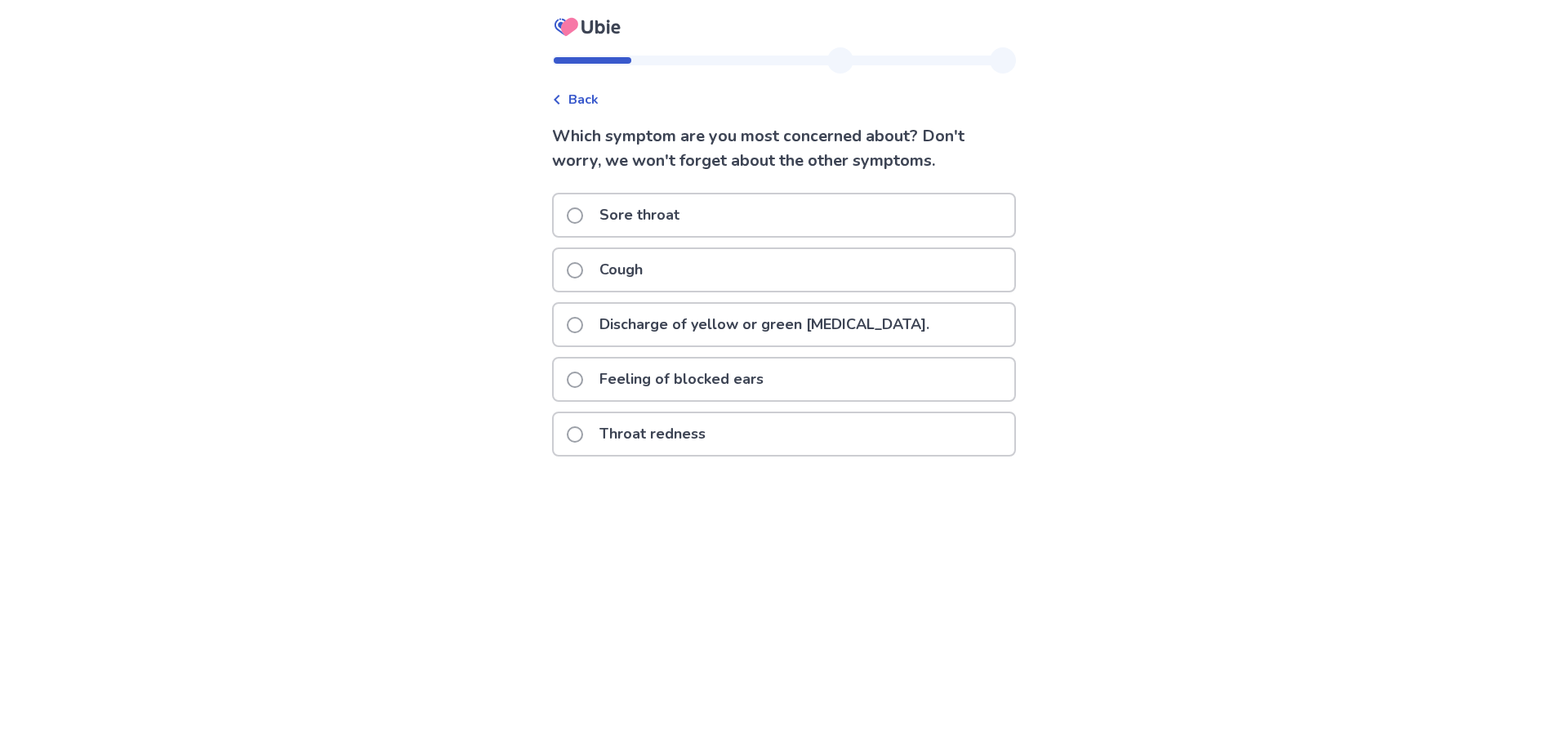
click at [583, 216] on span at bounding box center [575, 215] width 16 height 16
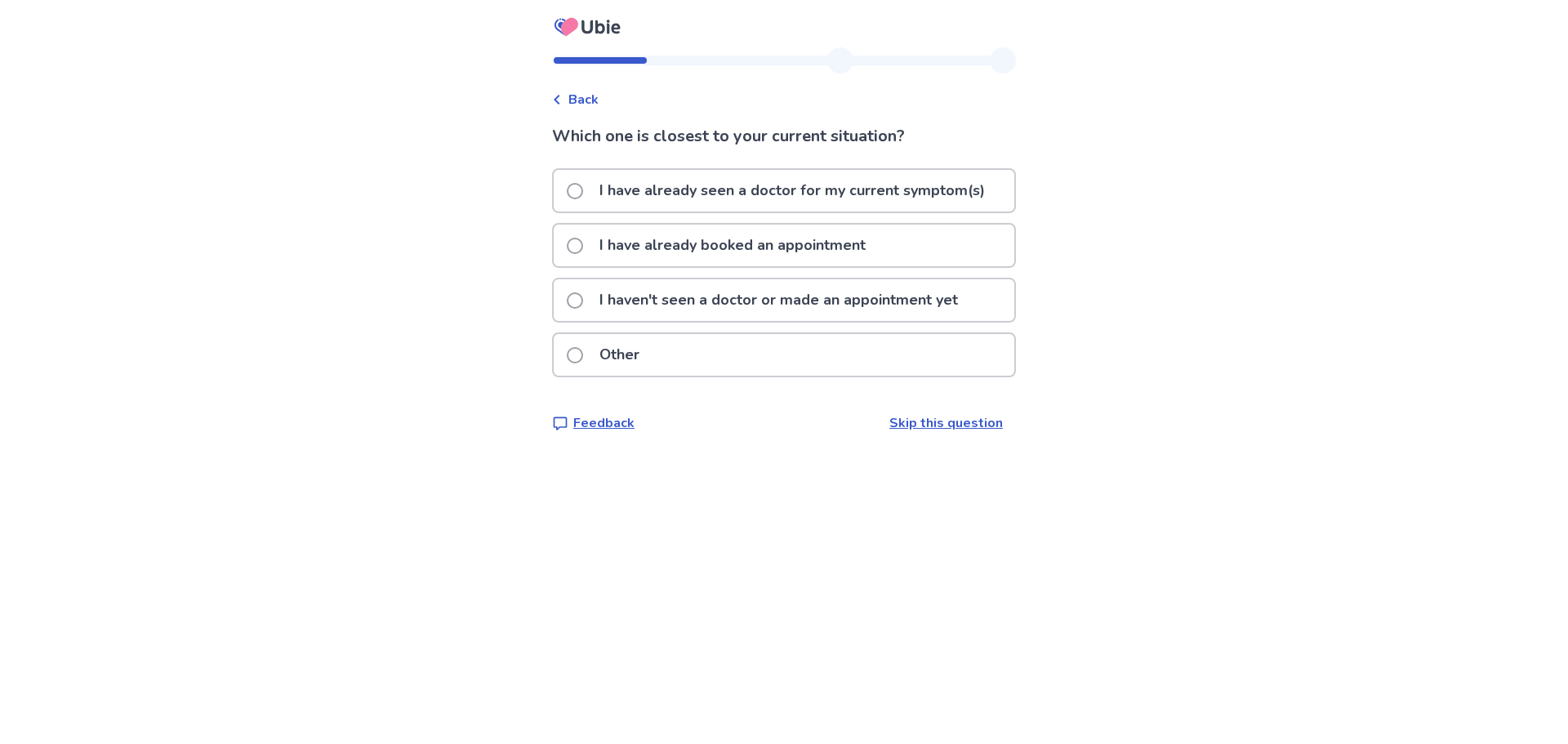
click at [583, 242] on span at bounding box center [575, 246] width 16 height 16
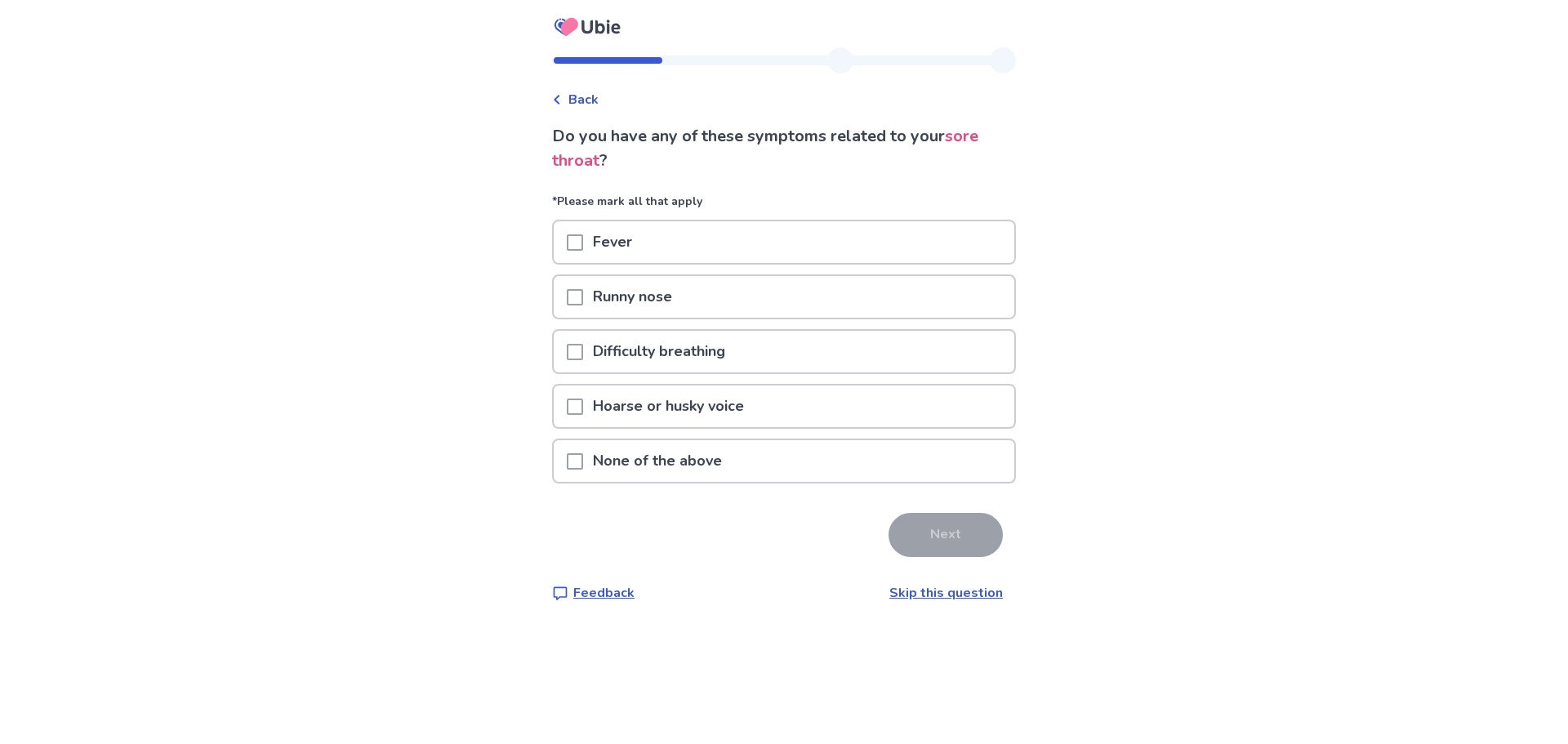
click at [583, 298] on span at bounding box center [575, 297] width 16 height 16
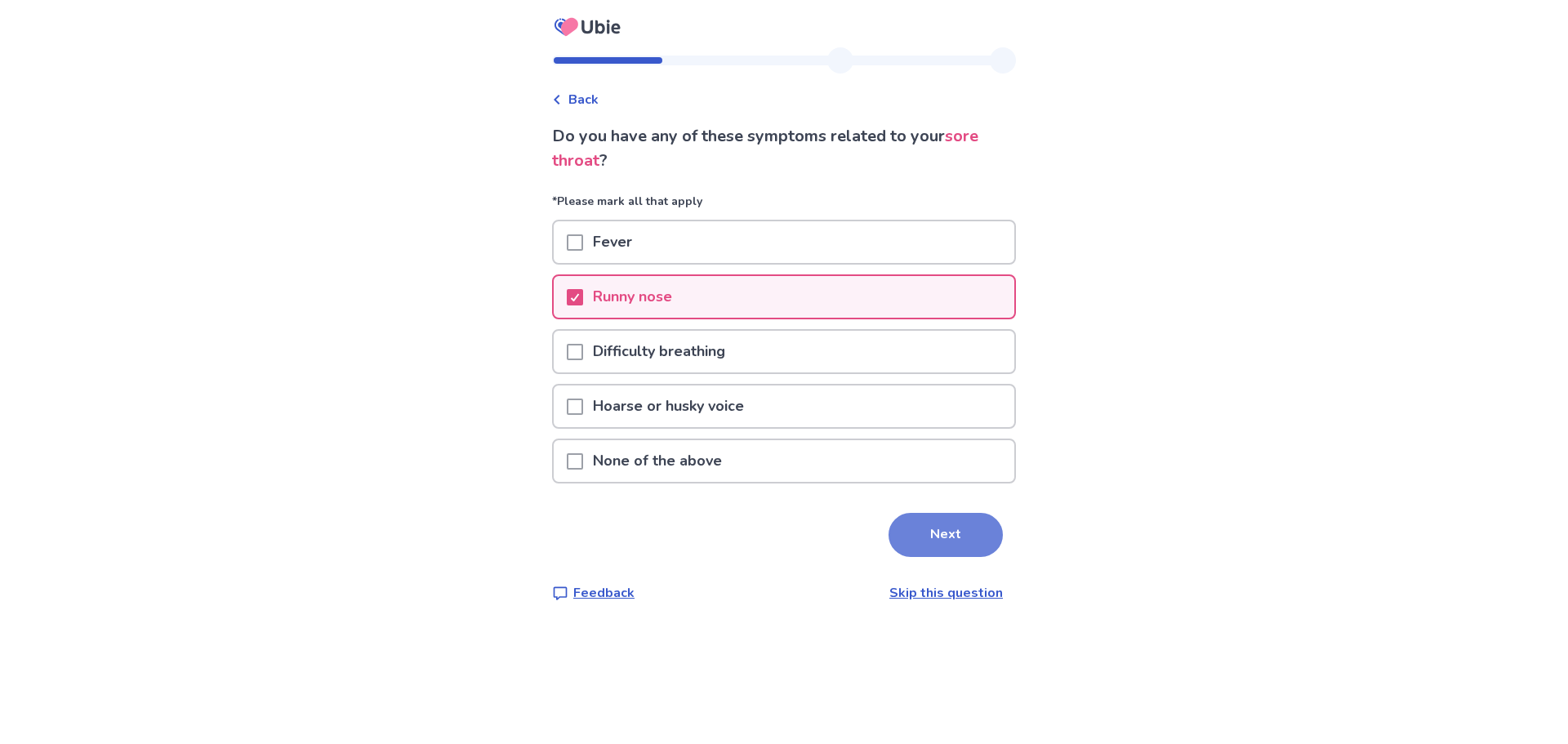
click at [921, 538] on button "Next" at bounding box center [946, 535] width 114 height 44
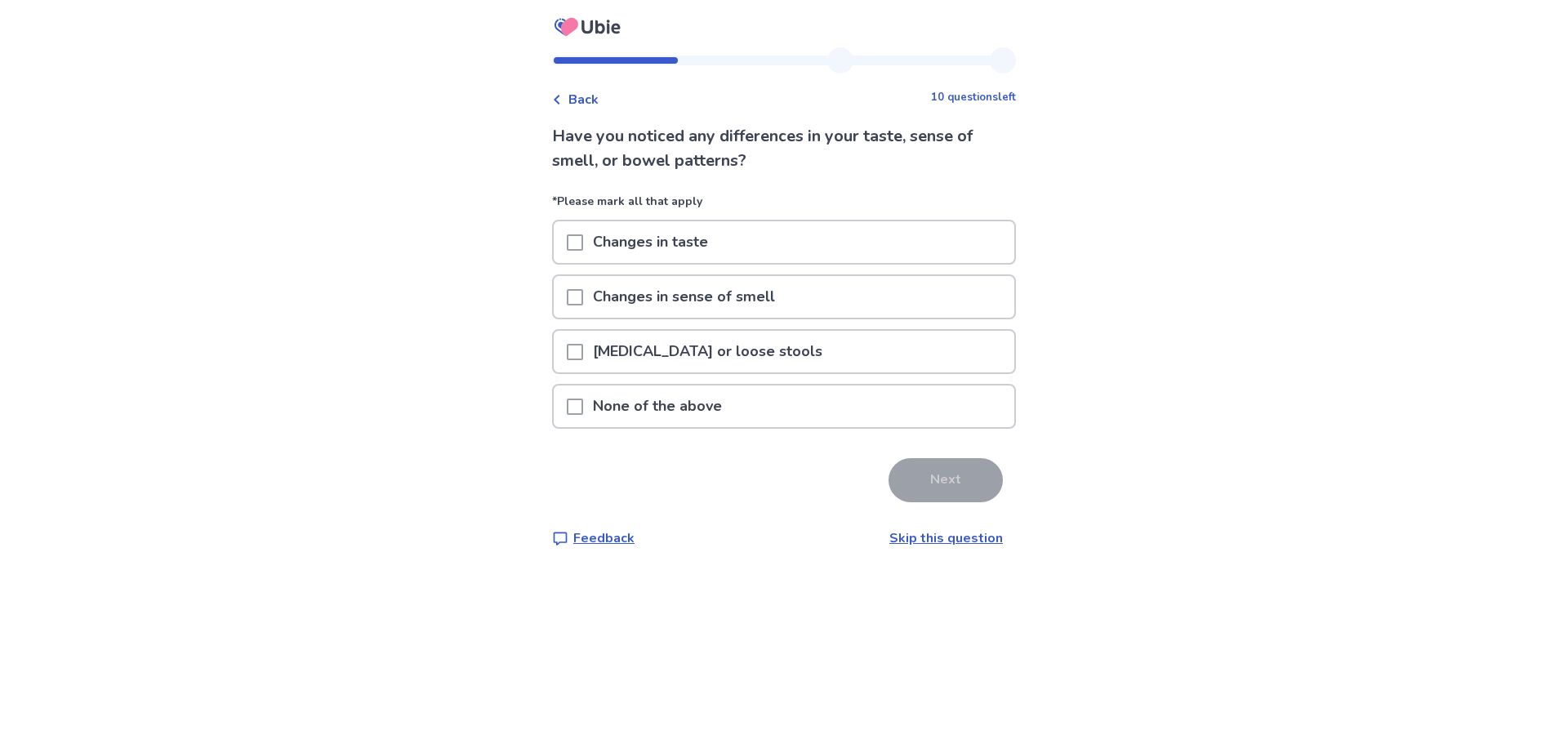
click at [574, 244] on div "Changes in taste" at bounding box center [784, 242] width 461 height 42
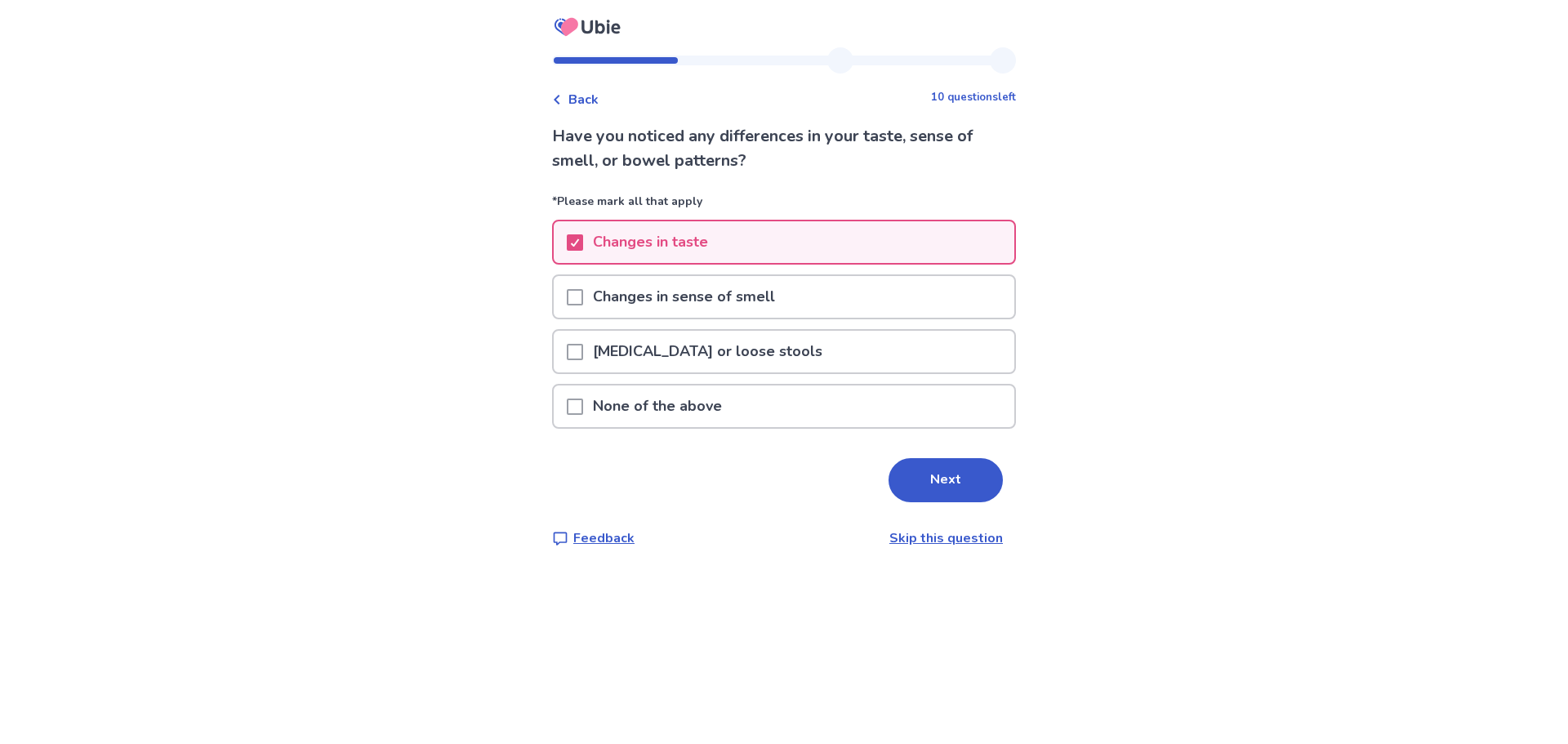
click at [925, 477] on button "Next" at bounding box center [946, 480] width 114 height 44
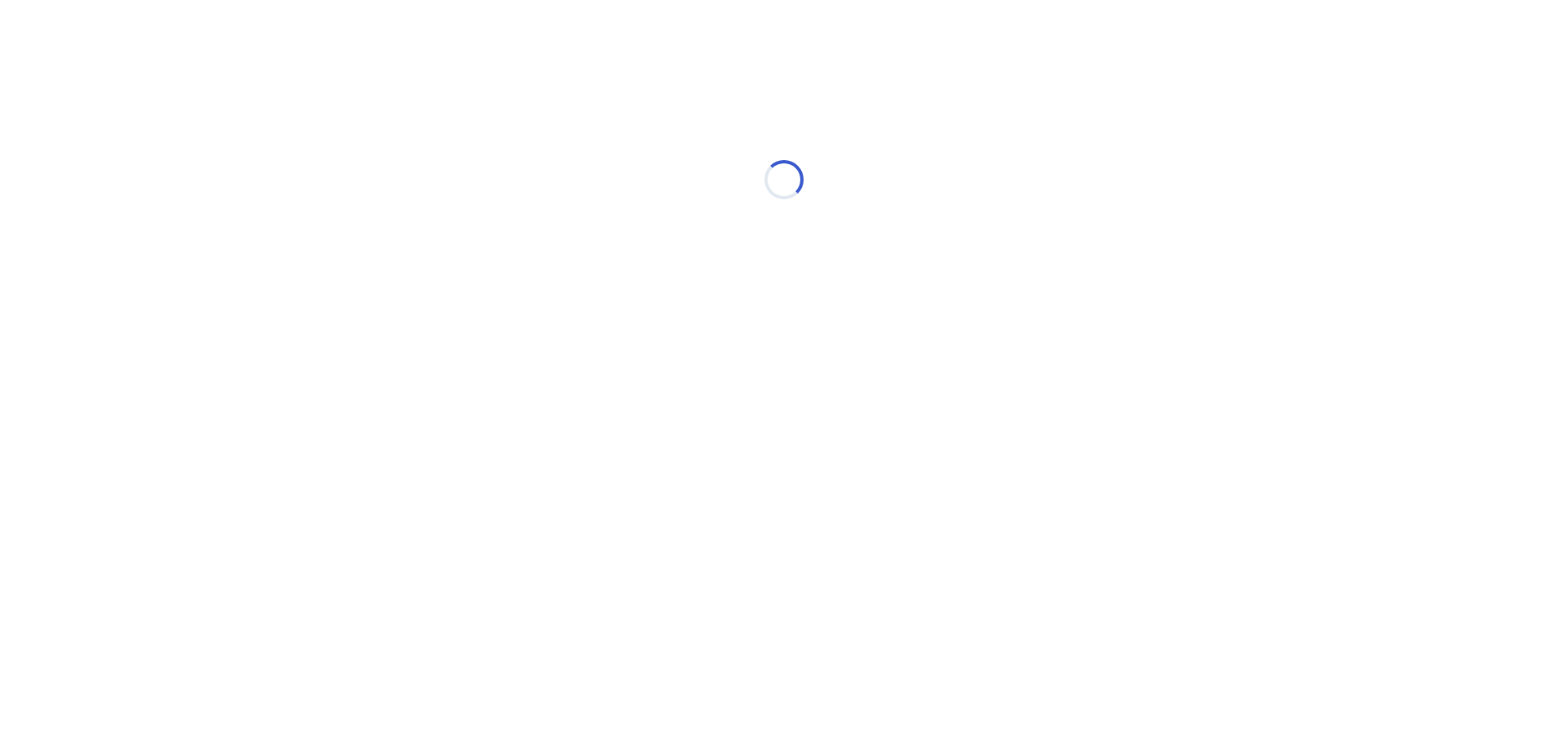
select select "*"
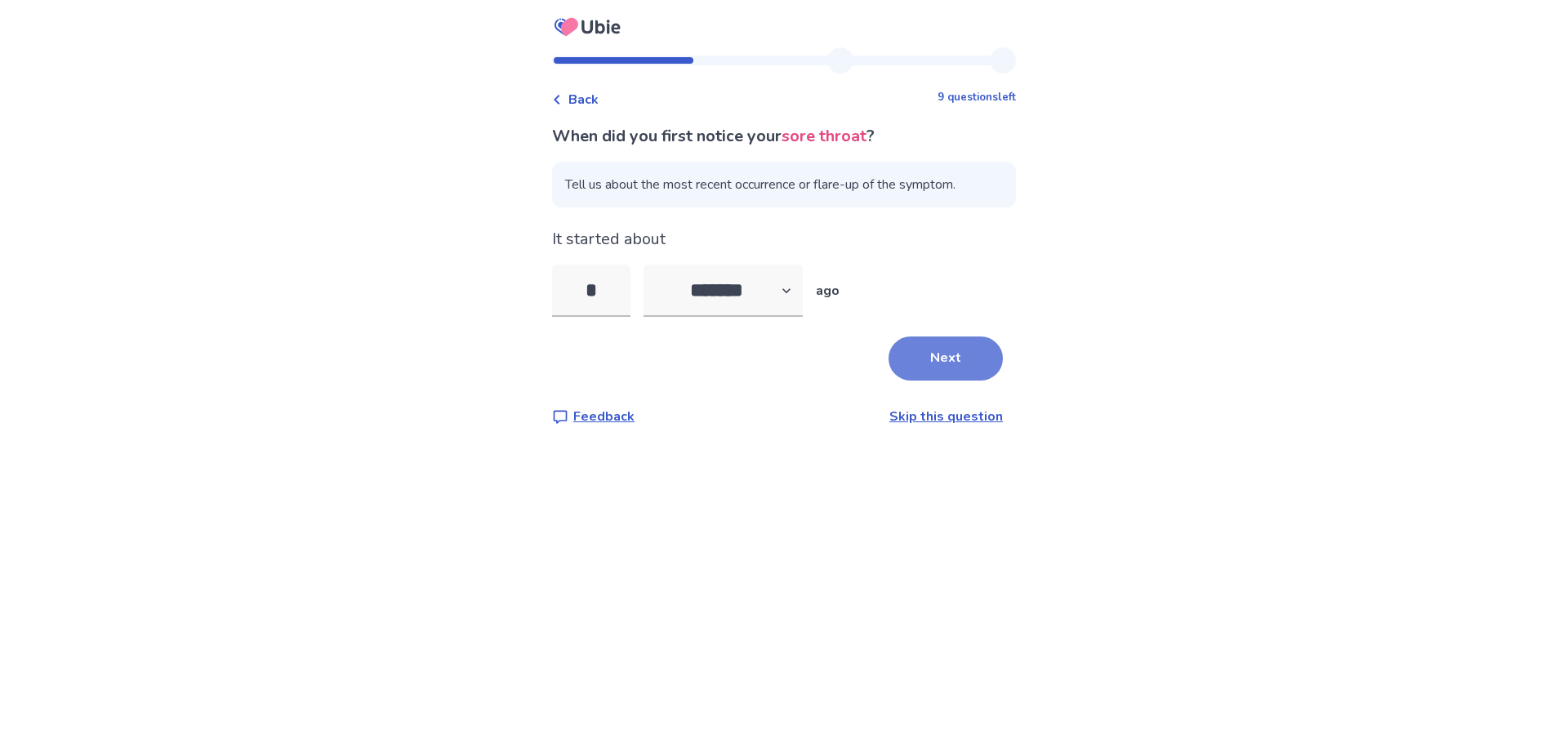
type input "*"
click at [903, 347] on button "Next" at bounding box center [946, 359] width 114 height 44
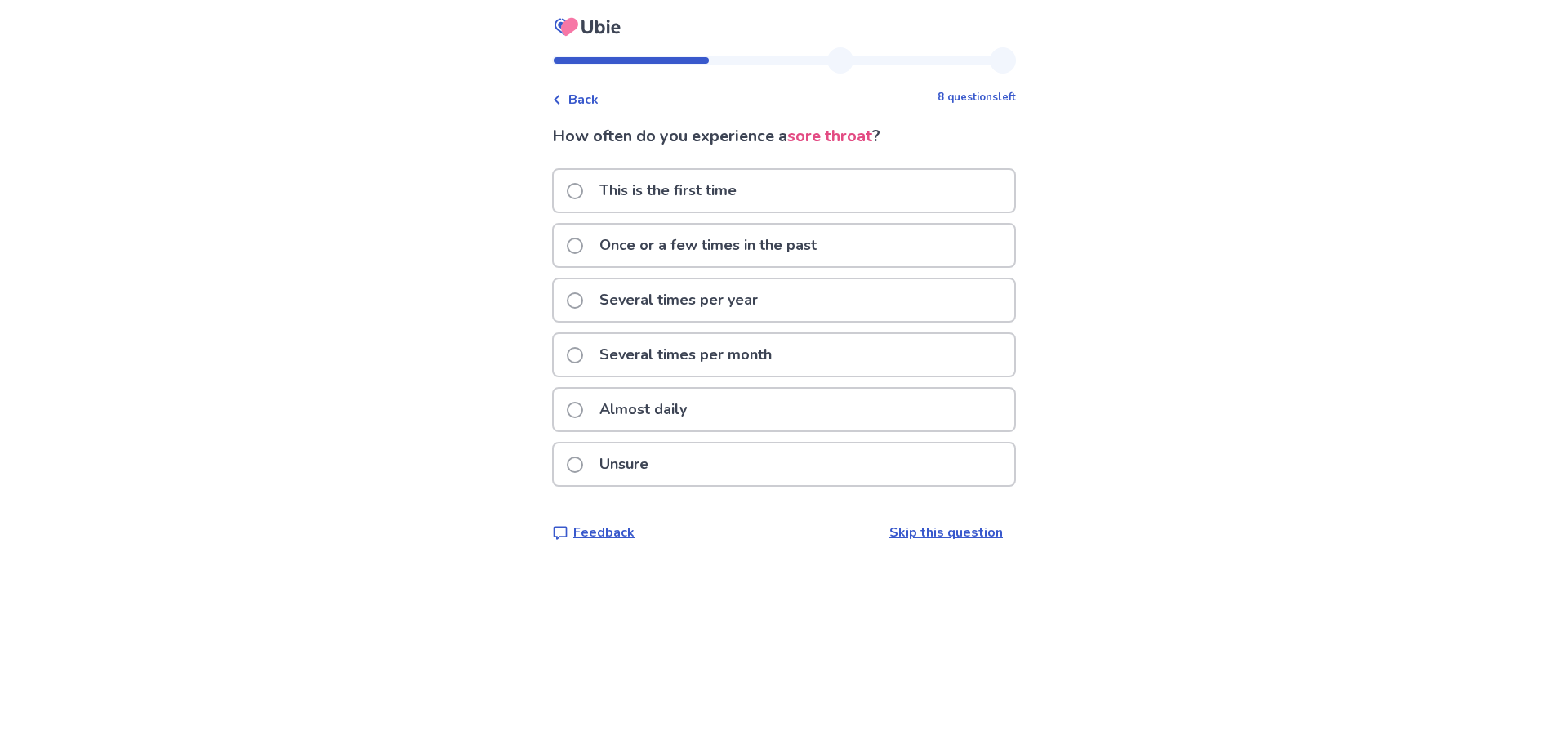
click at [577, 247] on span at bounding box center [575, 246] width 16 height 16
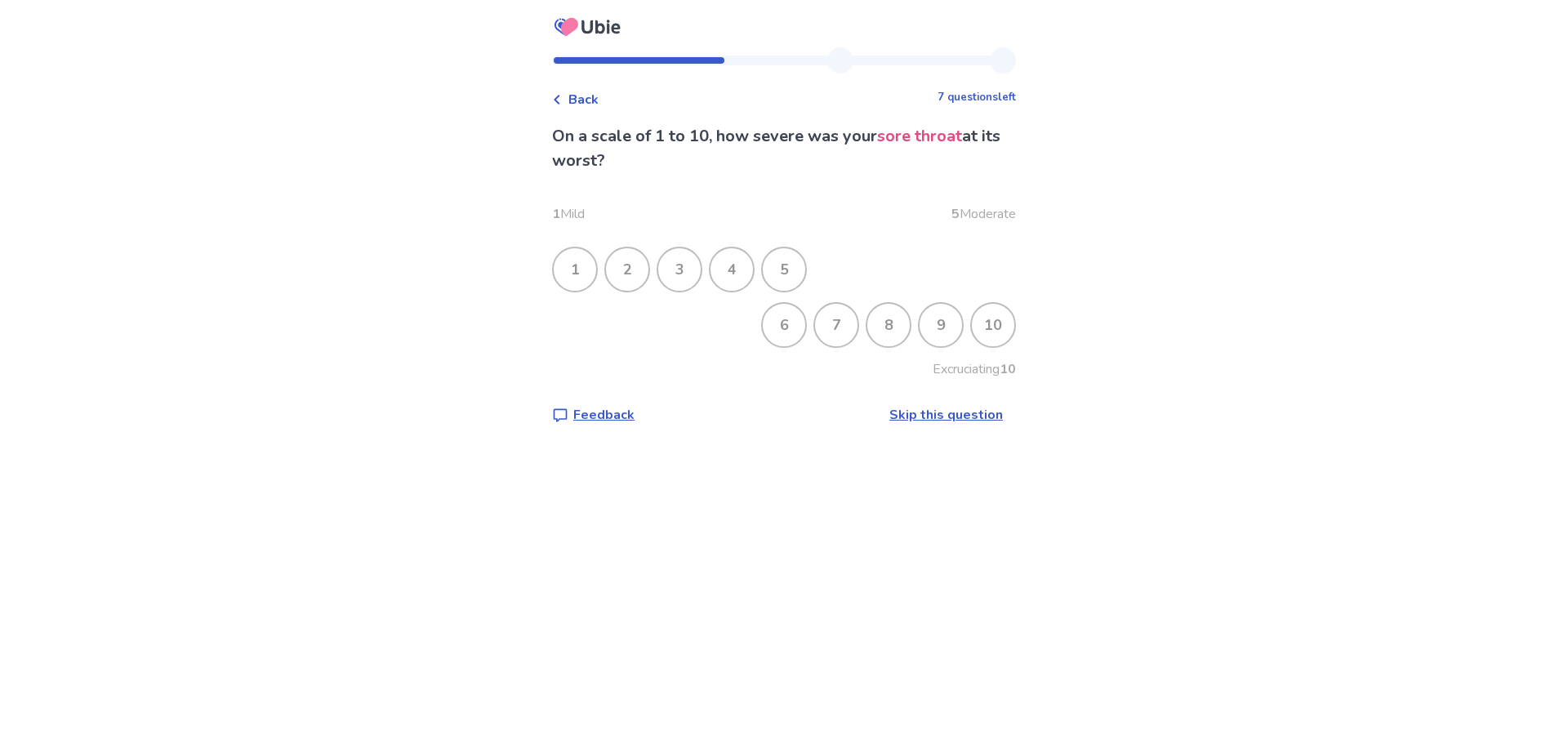
click at [831, 334] on div "7" at bounding box center [836, 325] width 42 height 42
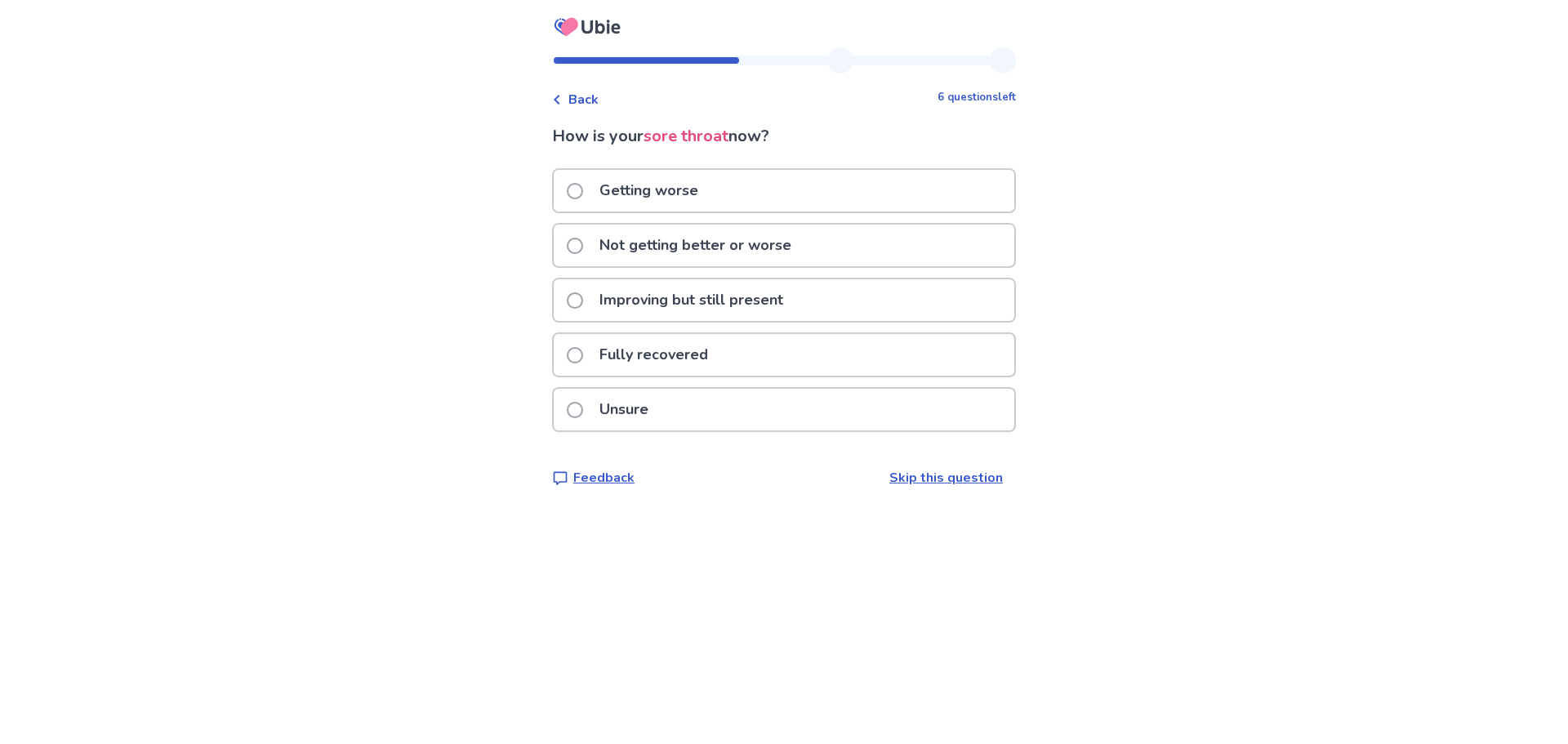
click at [583, 251] on span at bounding box center [575, 246] width 16 height 16
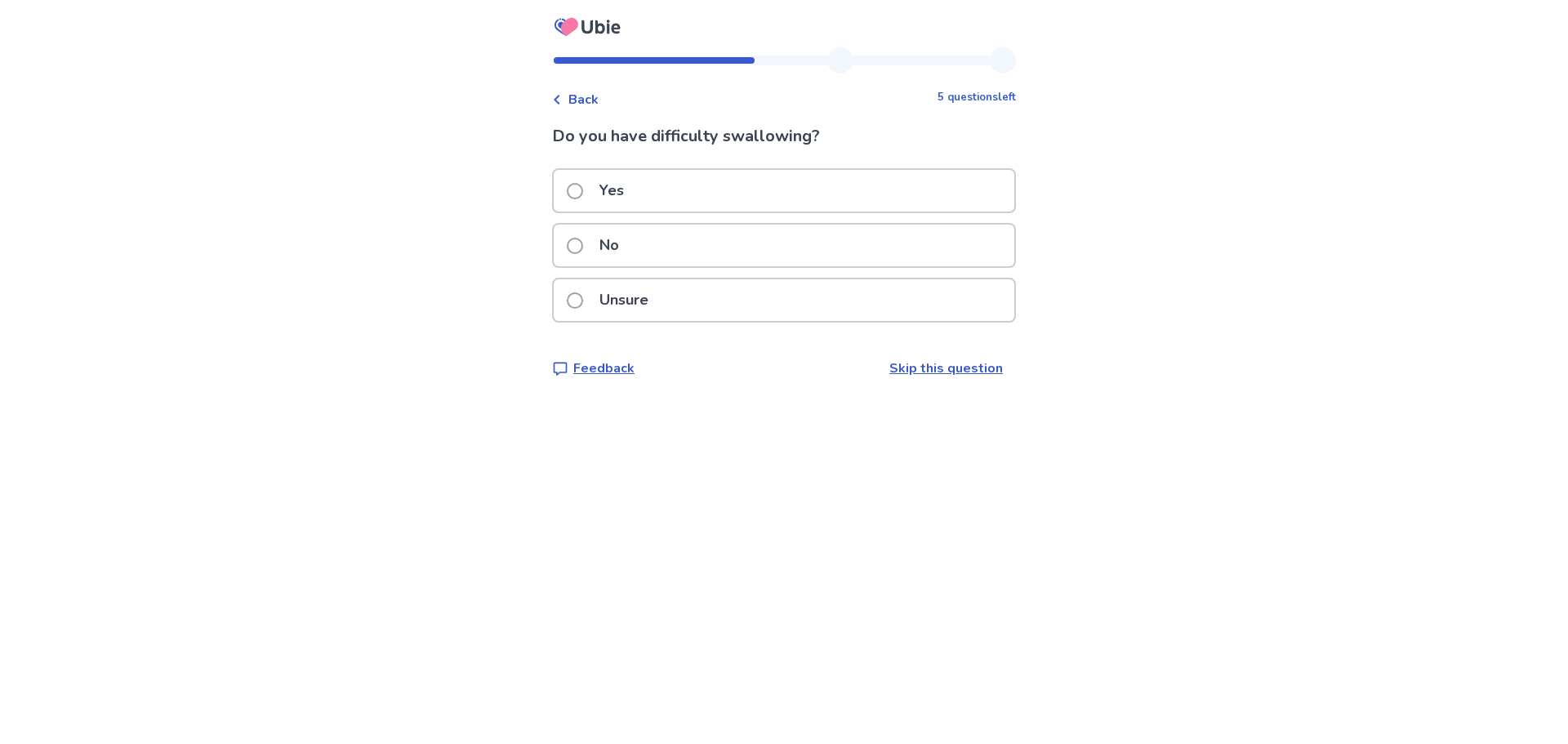
click at [583, 250] on span at bounding box center [575, 246] width 16 height 16
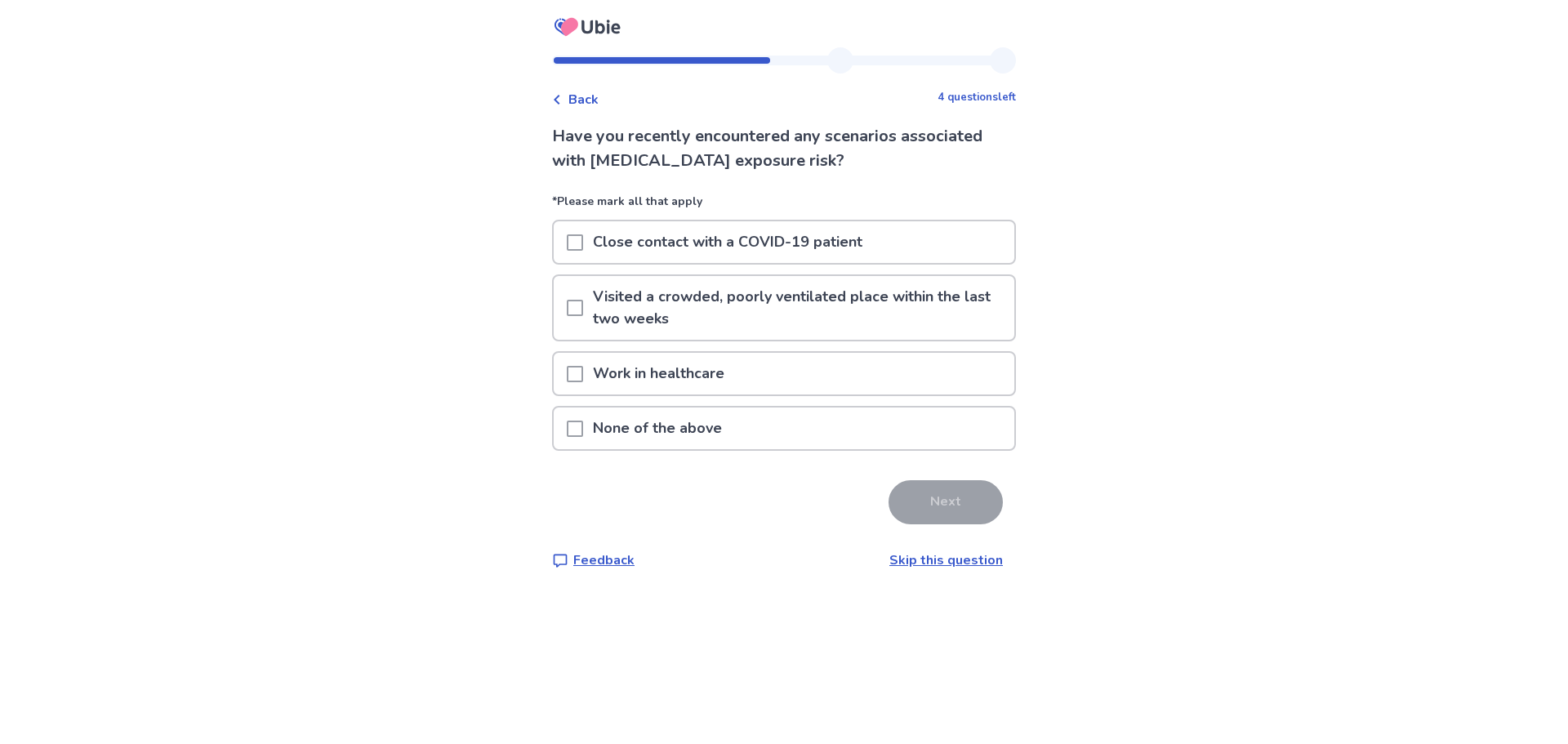
click at [583, 430] on span at bounding box center [575, 429] width 16 height 16
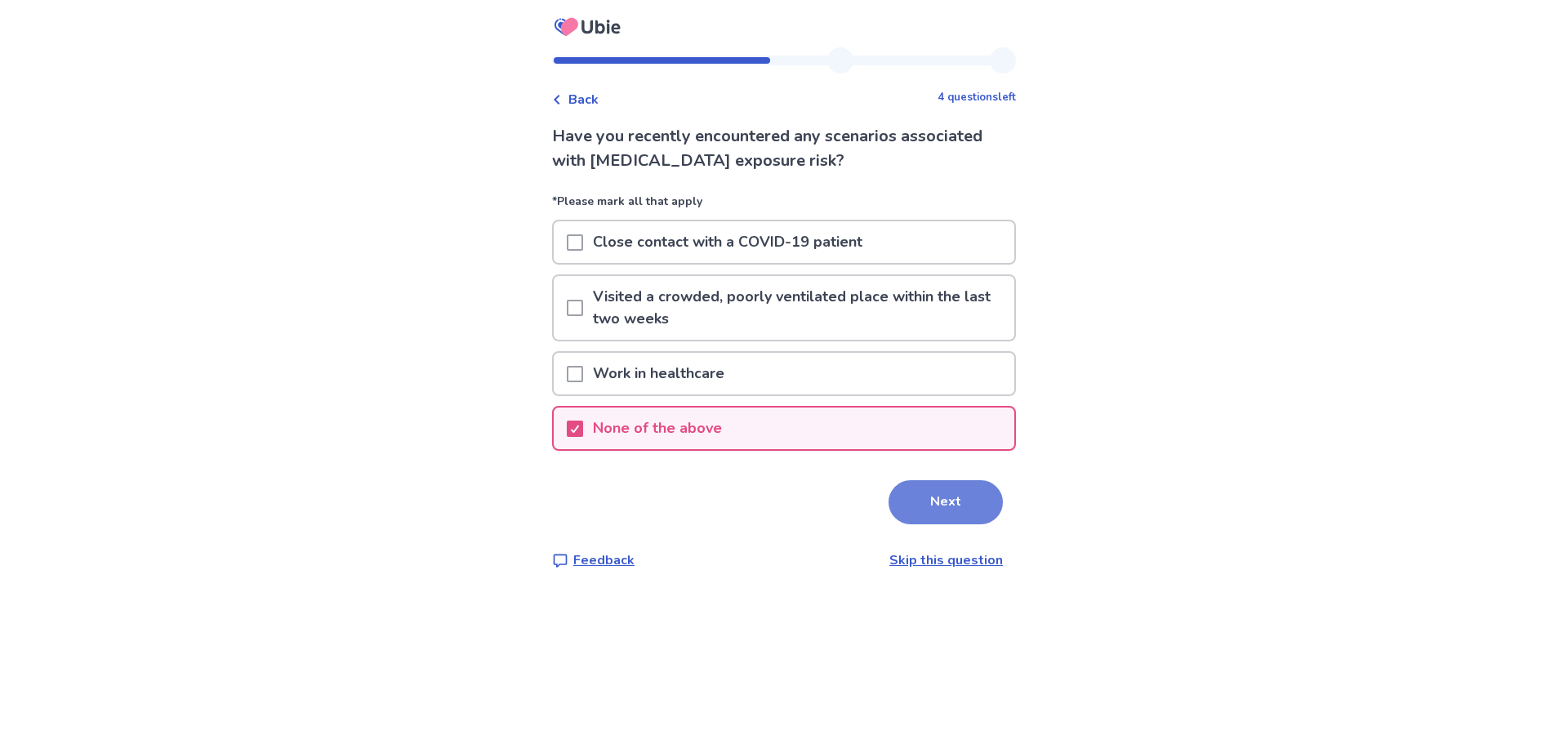
click at [904, 495] on button "Next" at bounding box center [946, 502] width 114 height 44
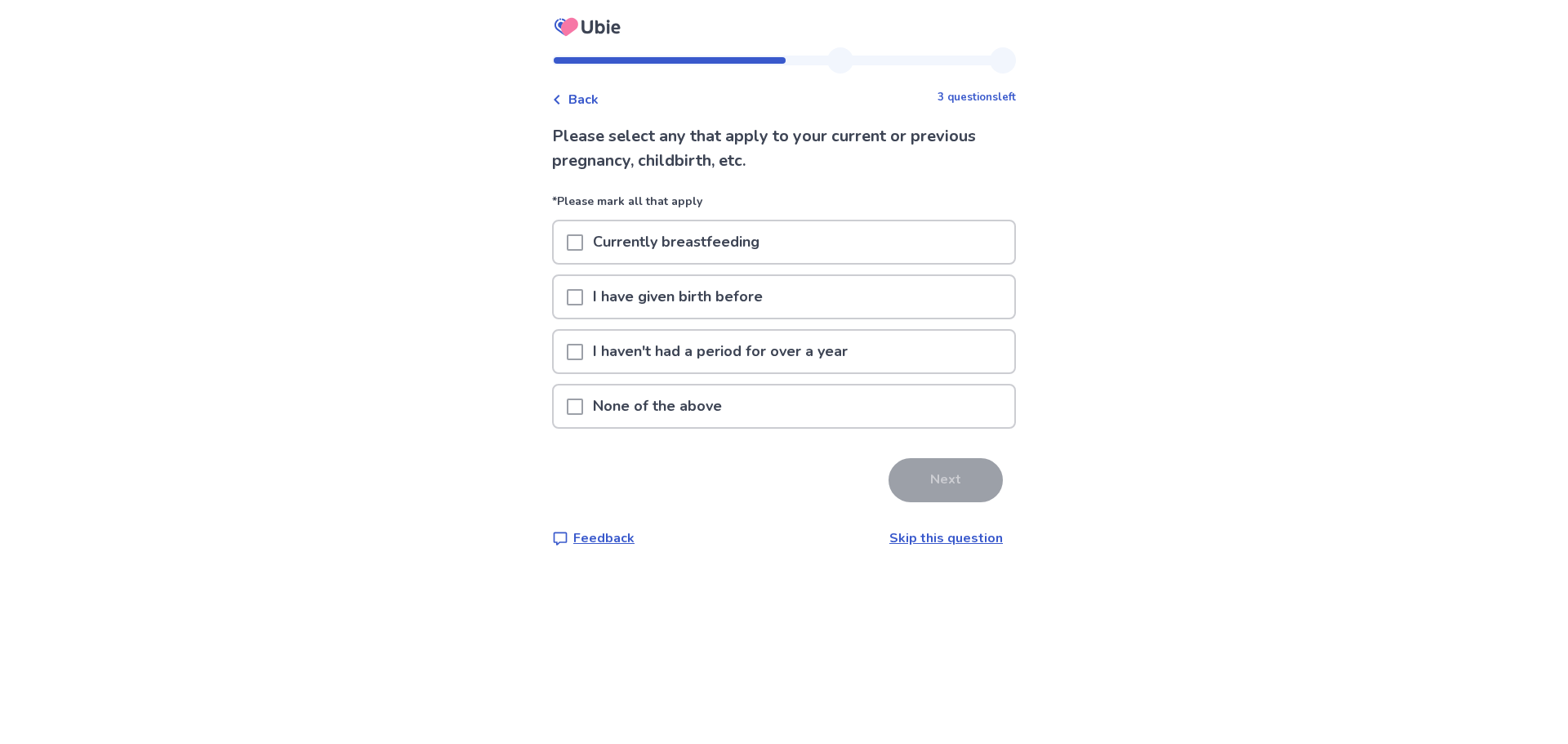
click at [582, 403] on span at bounding box center [575, 407] width 16 height 16
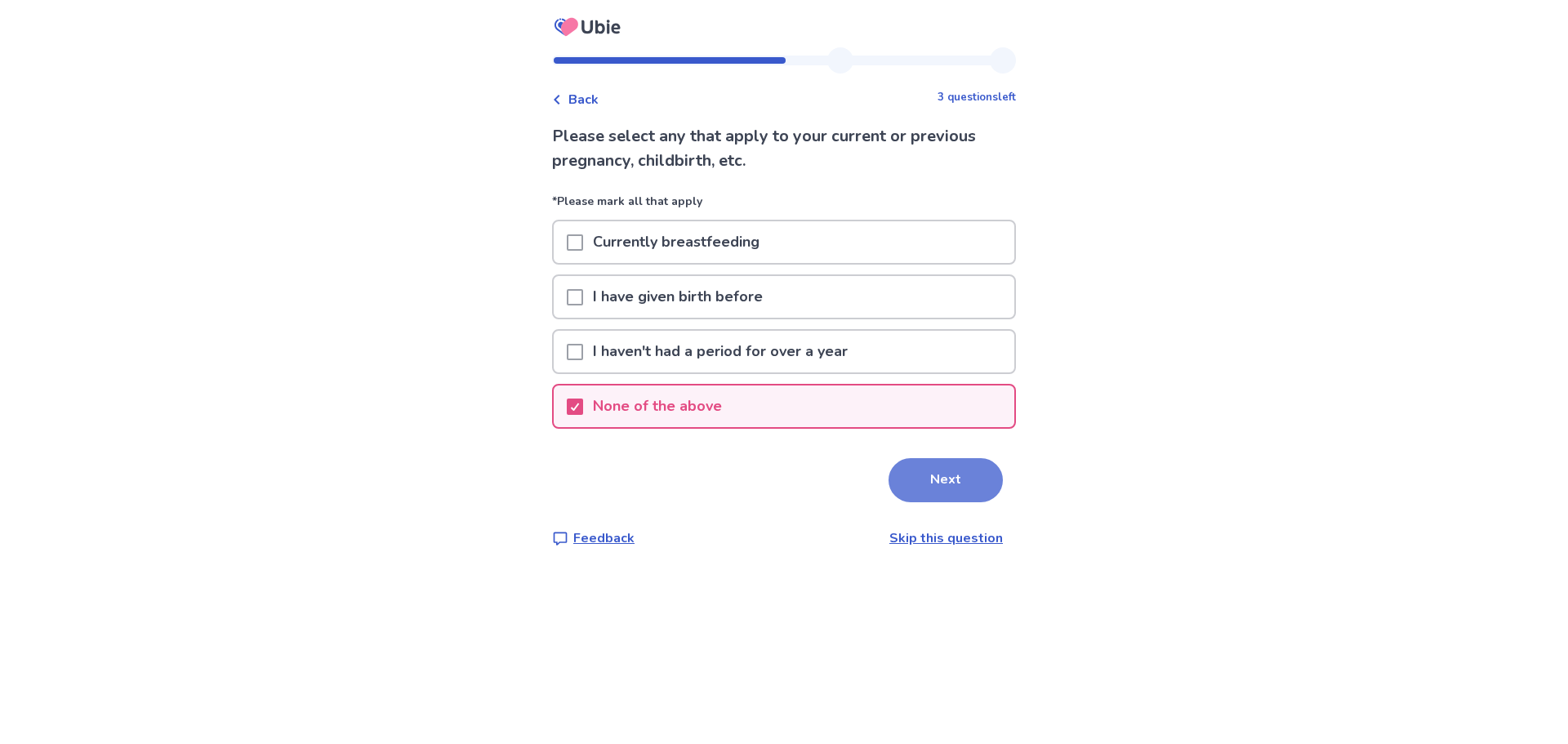
click at [940, 493] on button "Next" at bounding box center [946, 480] width 114 height 44
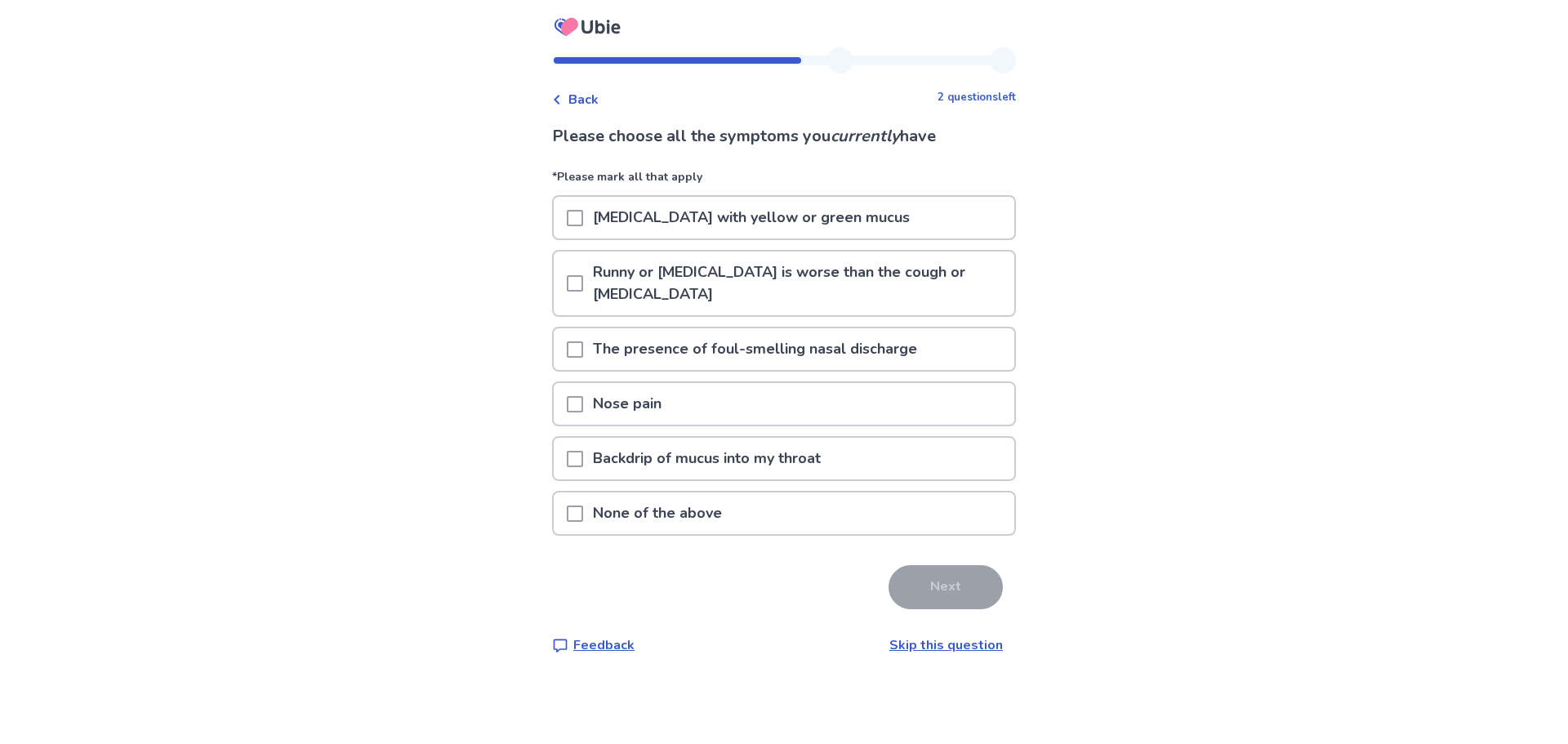
click at [582, 219] on span at bounding box center [575, 218] width 16 height 16
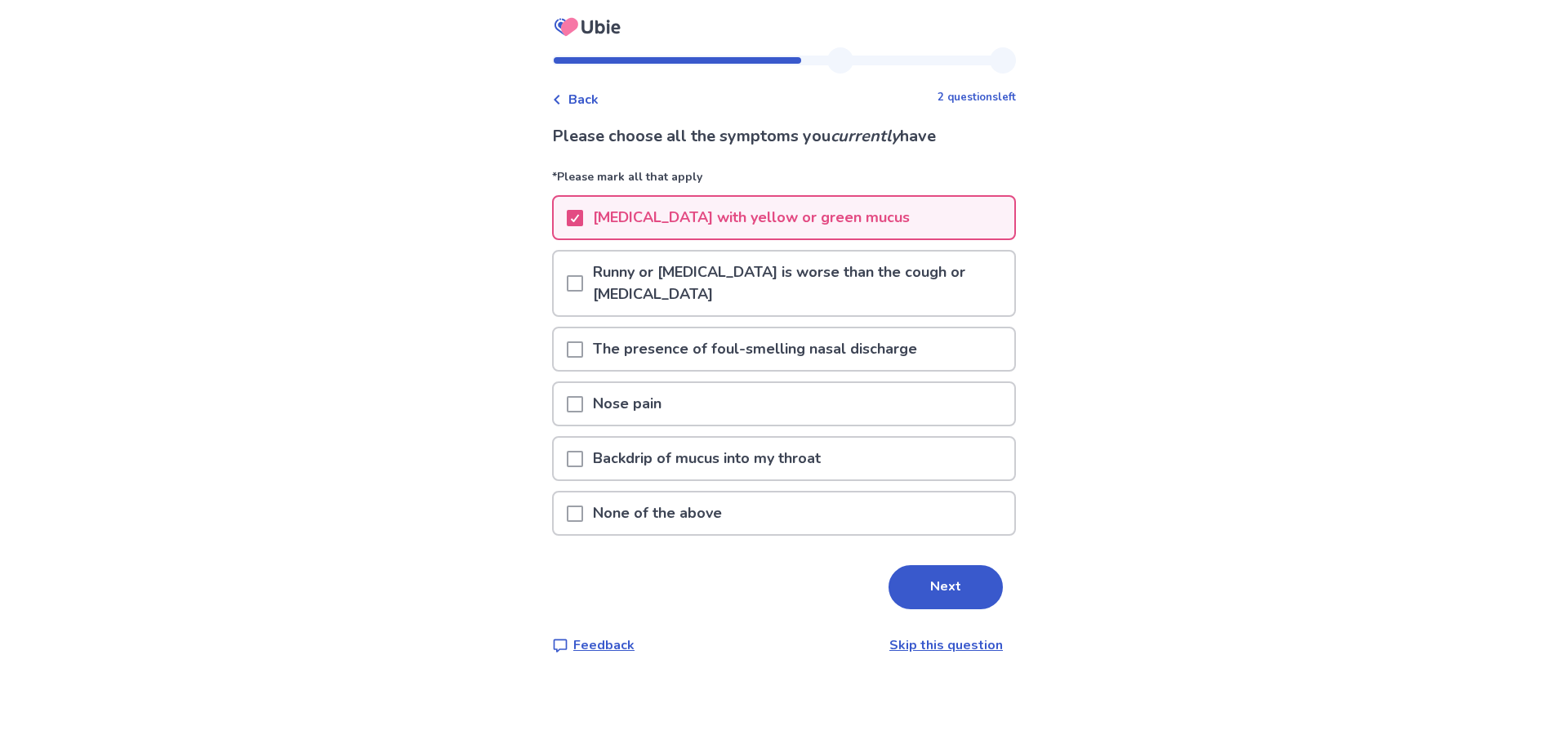
click at [582, 455] on span at bounding box center [575, 459] width 16 height 16
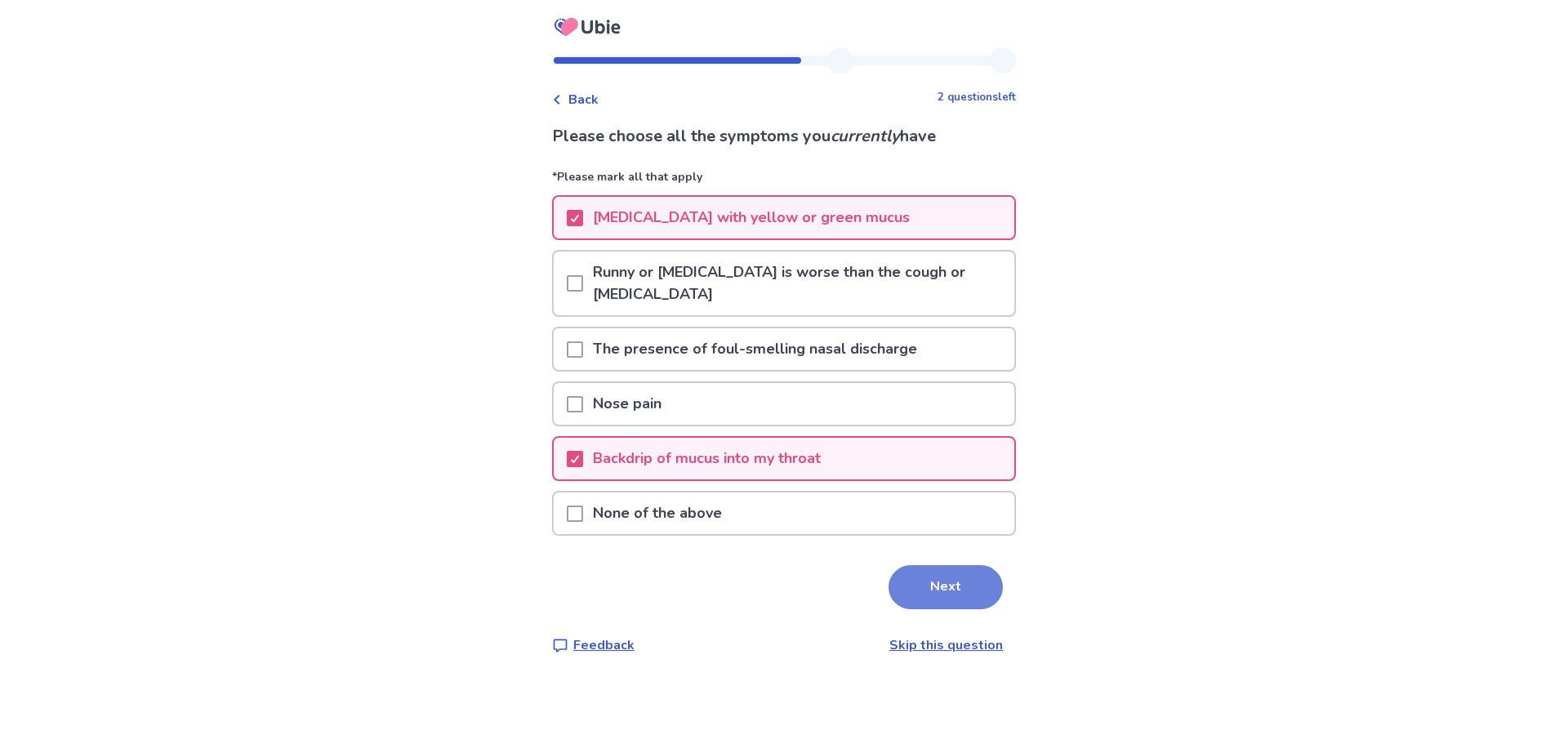
click at [916, 572] on button "Next" at bounding box center [946, 587] width 114 height 44
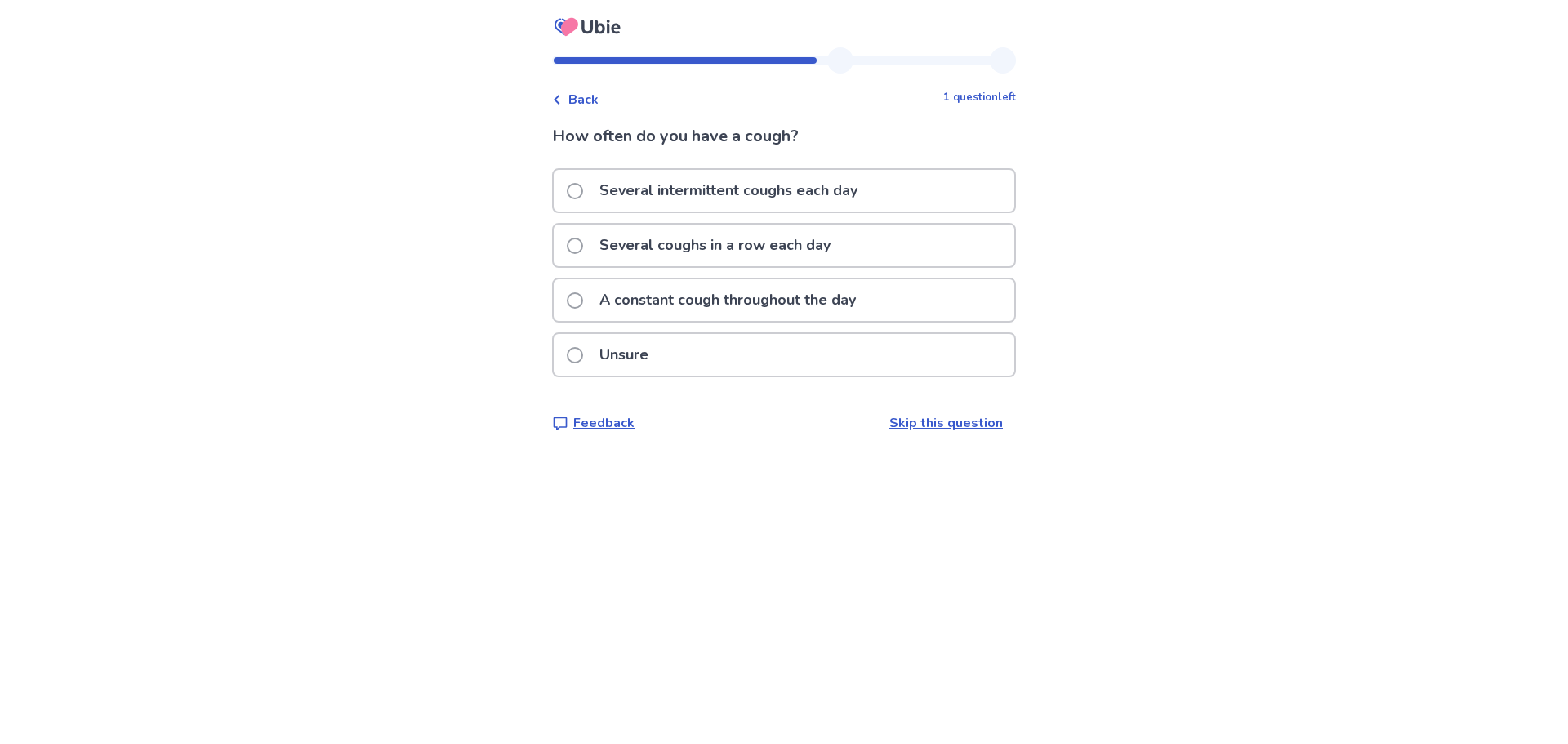
click at [583, 192] on span at bounding box center [575, 191] width 16 height 16
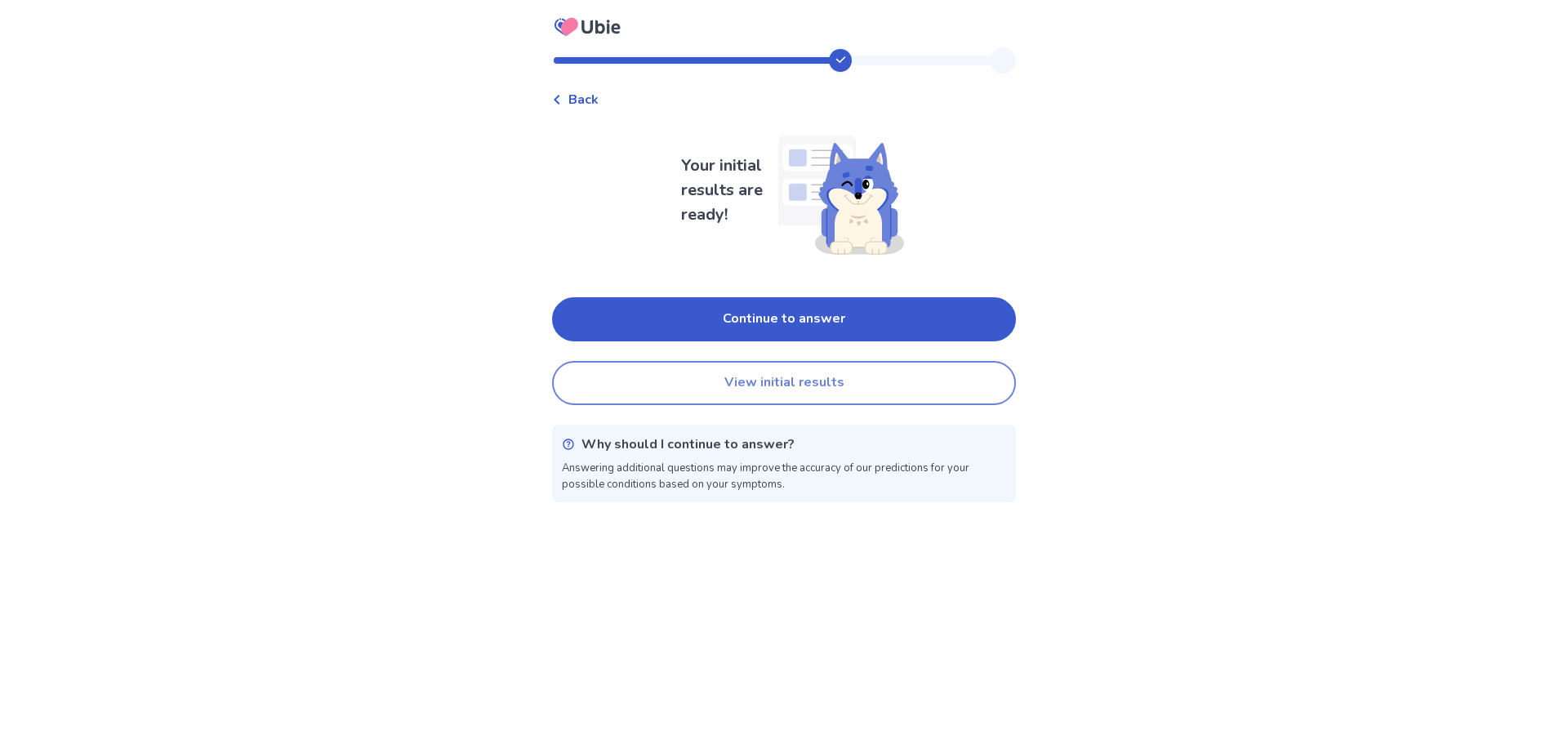
click at [800, 392] on button "View initial results" at bounding box center [784, 383] width 464 height 44
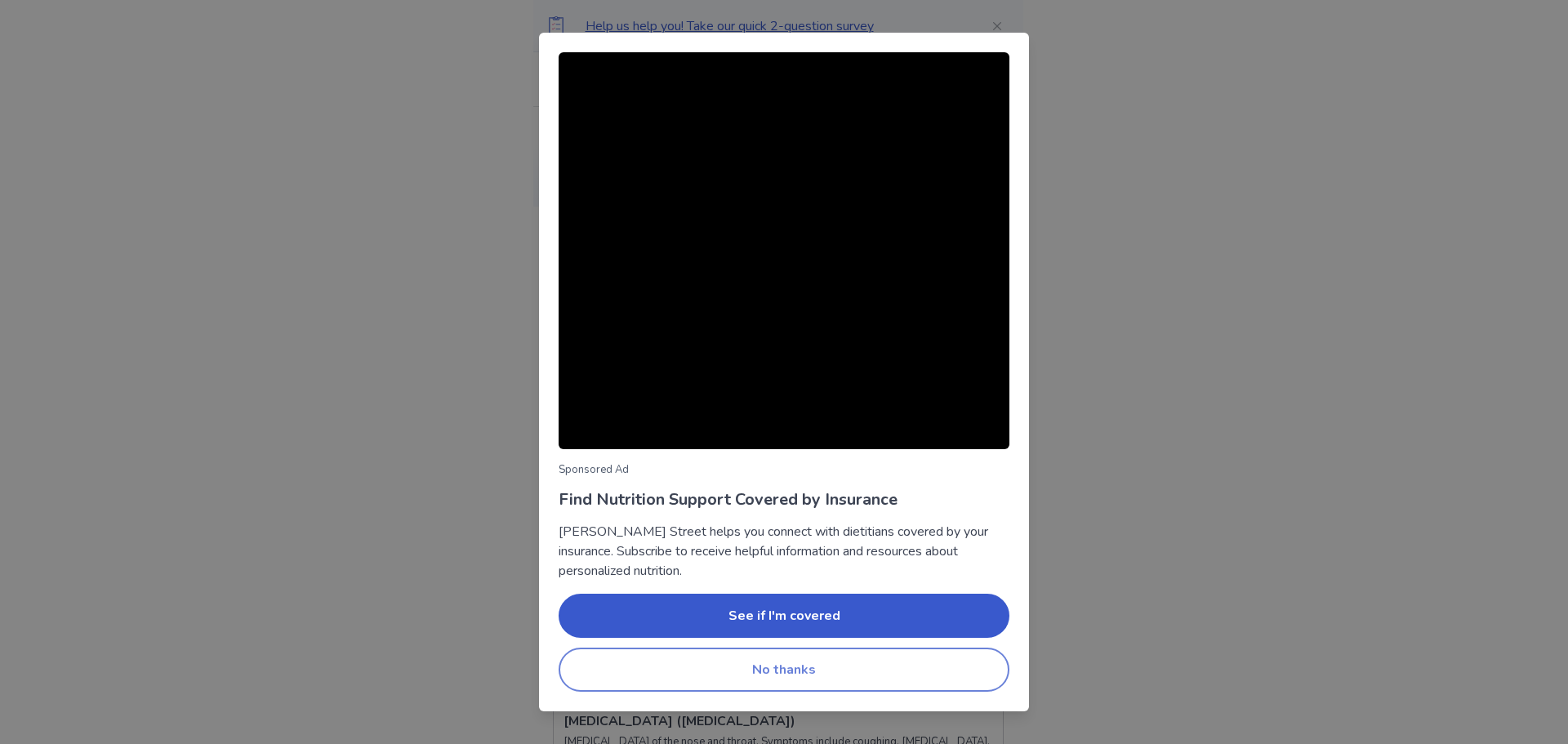
click at [822, 652] on button "No thanks" at bounding box center [784, 670] width 451 height 44
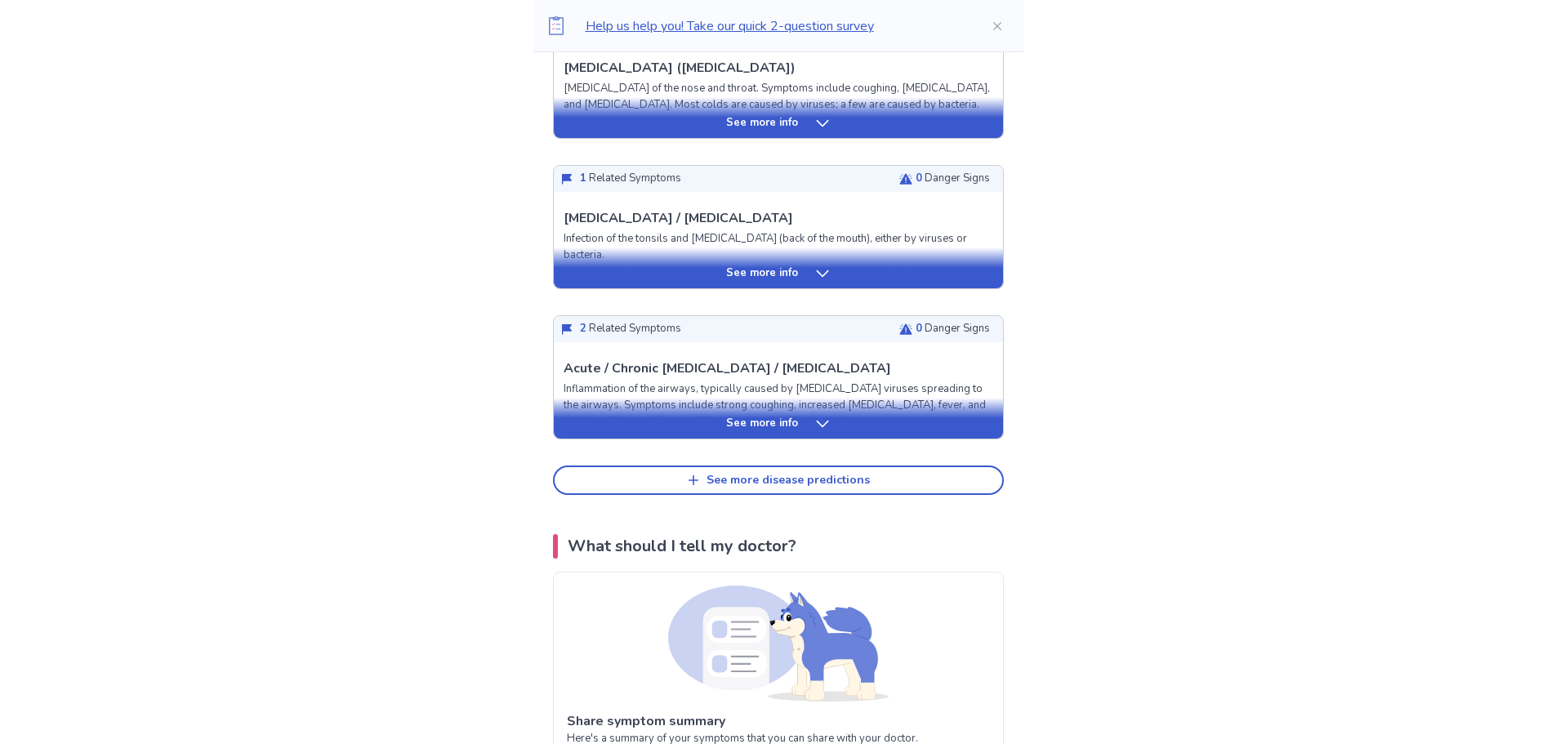
scroll to position [572, 0]
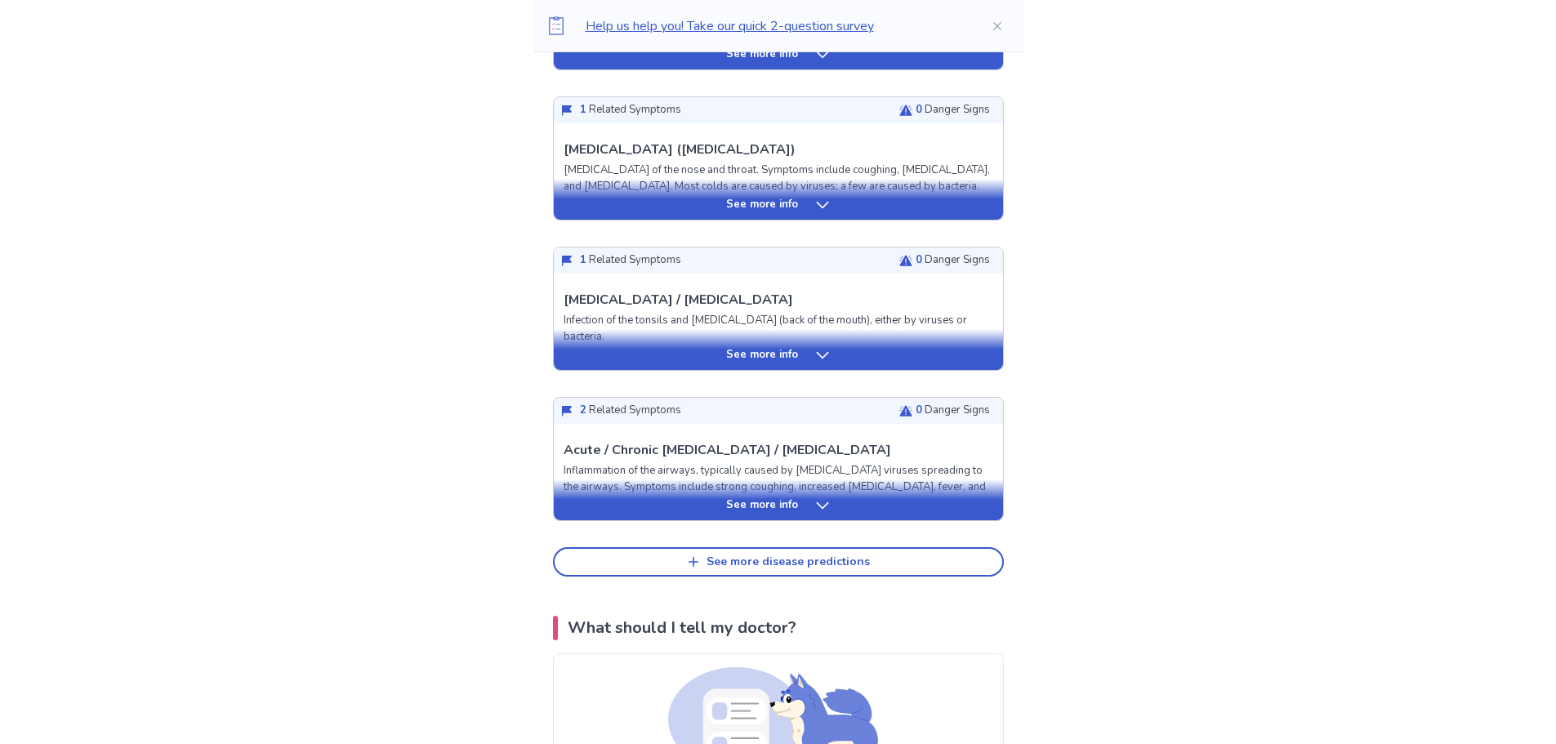
click at [773, 501] on p "See more info" at bounding box center [762, 505] width 72 height 16
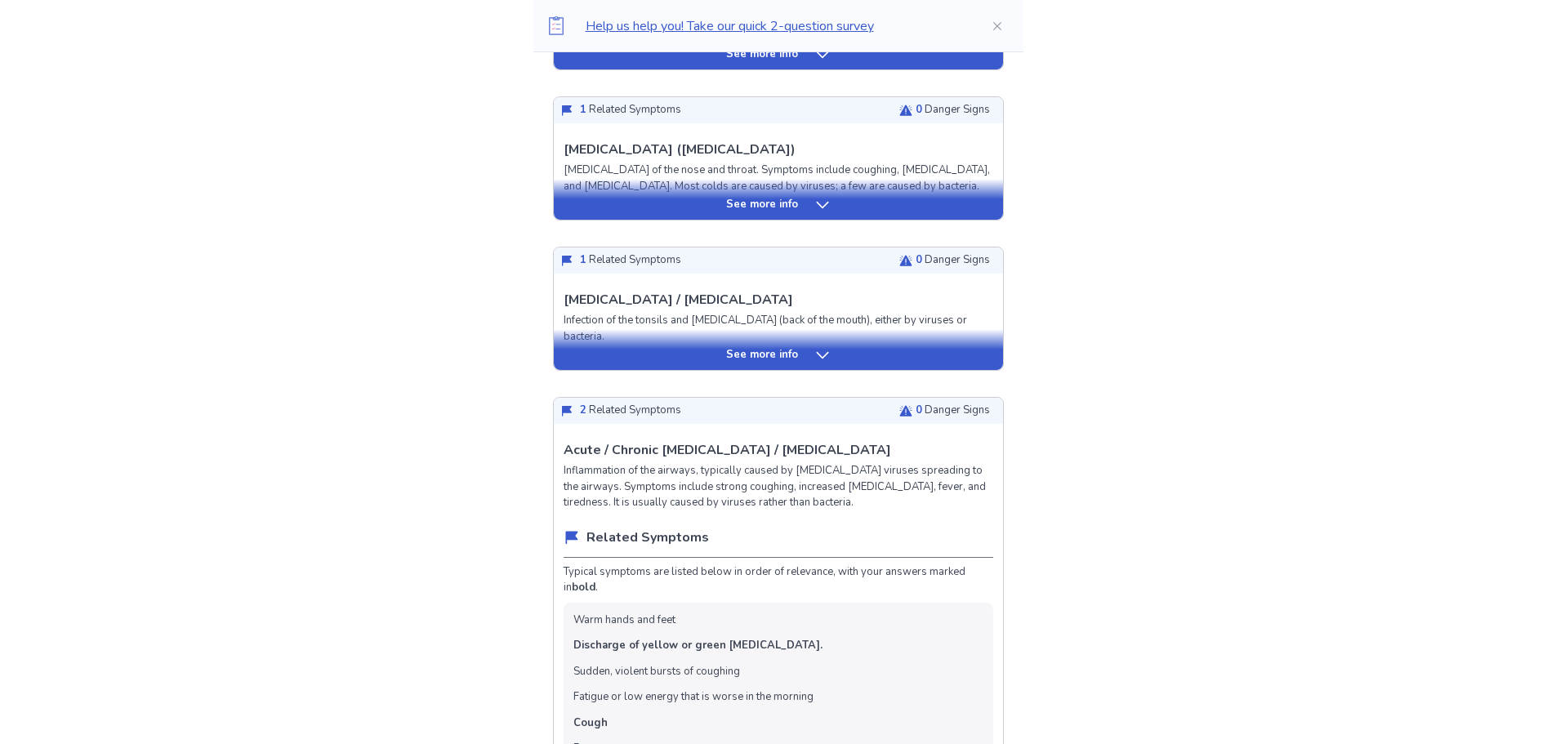
scroll to position [490, 0]
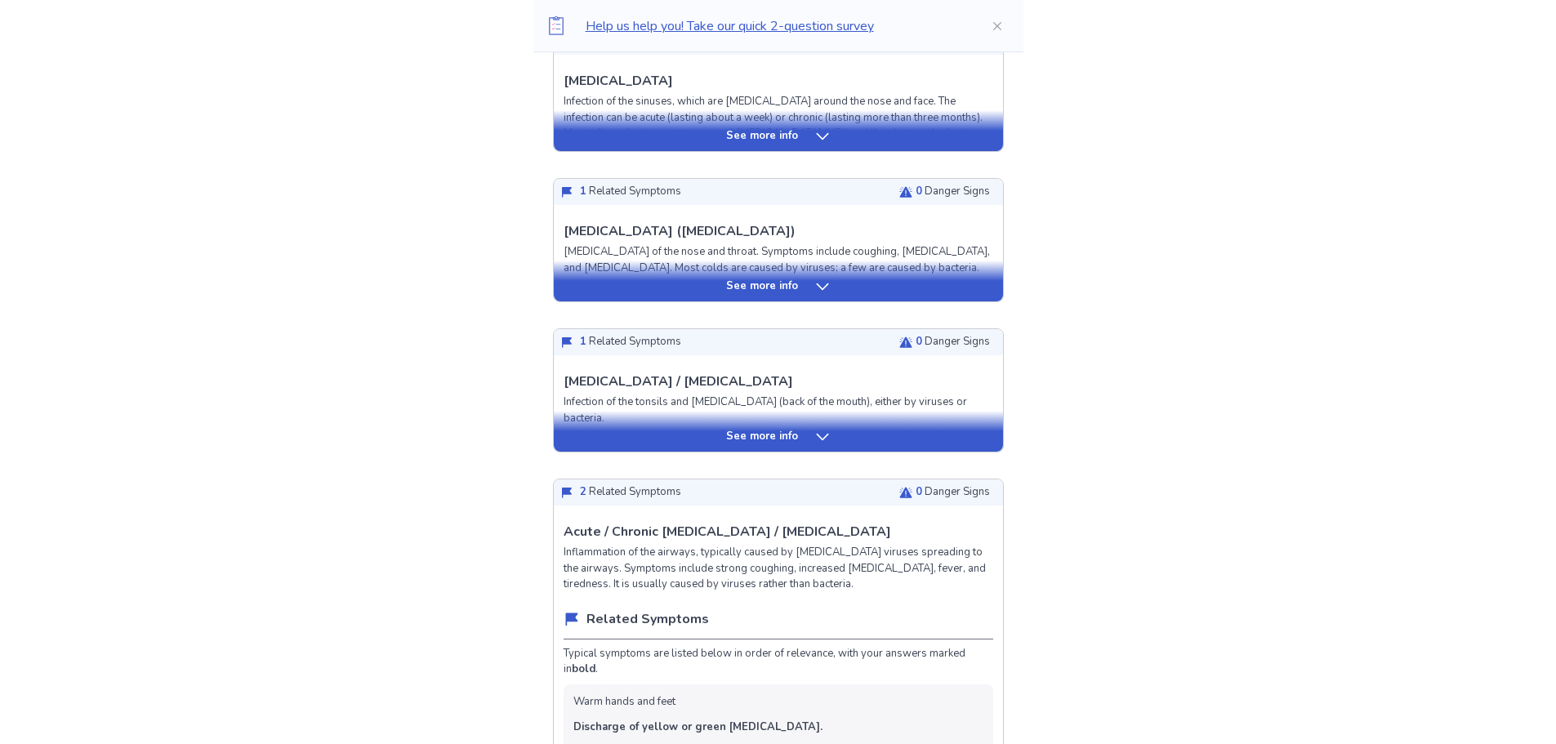
click at [725, 284] on div "See more info" at bounding box center [778, 287] width 449 height 16
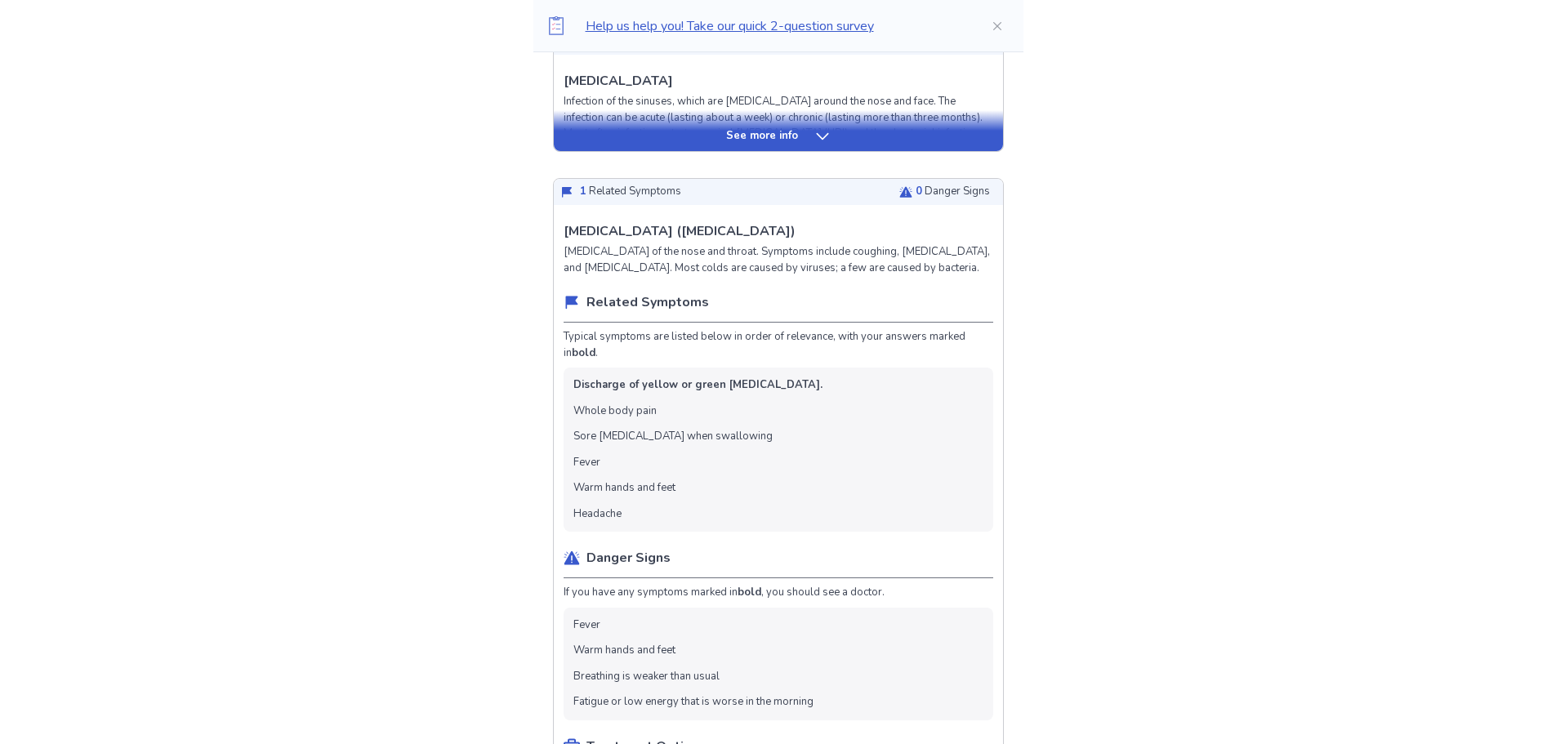
click at [760, 140] on p "See more info" at bounding box center [762, 136] width 72 height 16
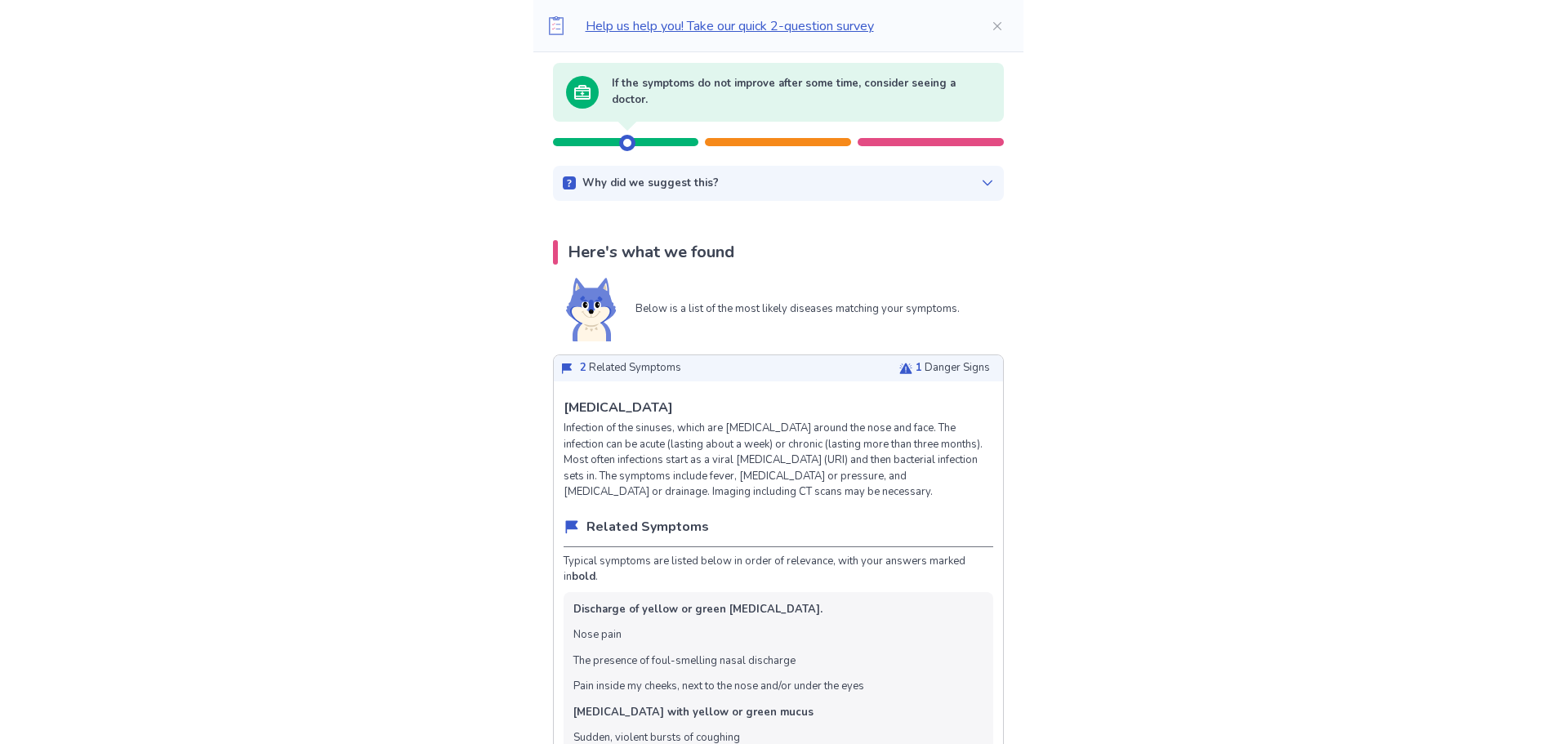
scroll to position [245, 0]
